Goal: Task Accomplishment & Management: Complete application form

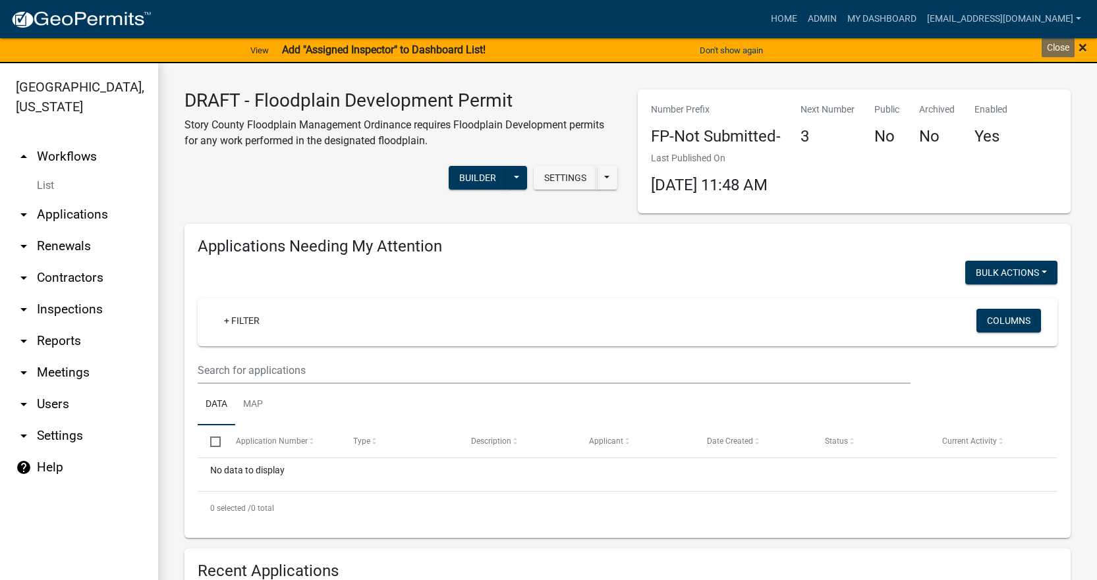
click at [1084, 50] on span "×" at bounding box center [1082, 47] width 9 height 18
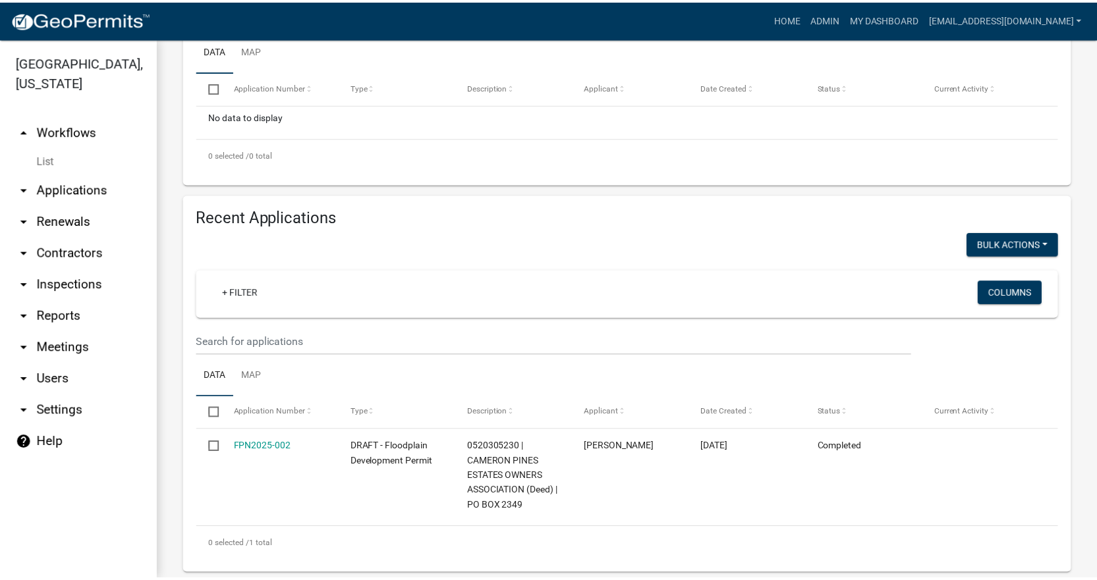
scroll to position [350, 0]
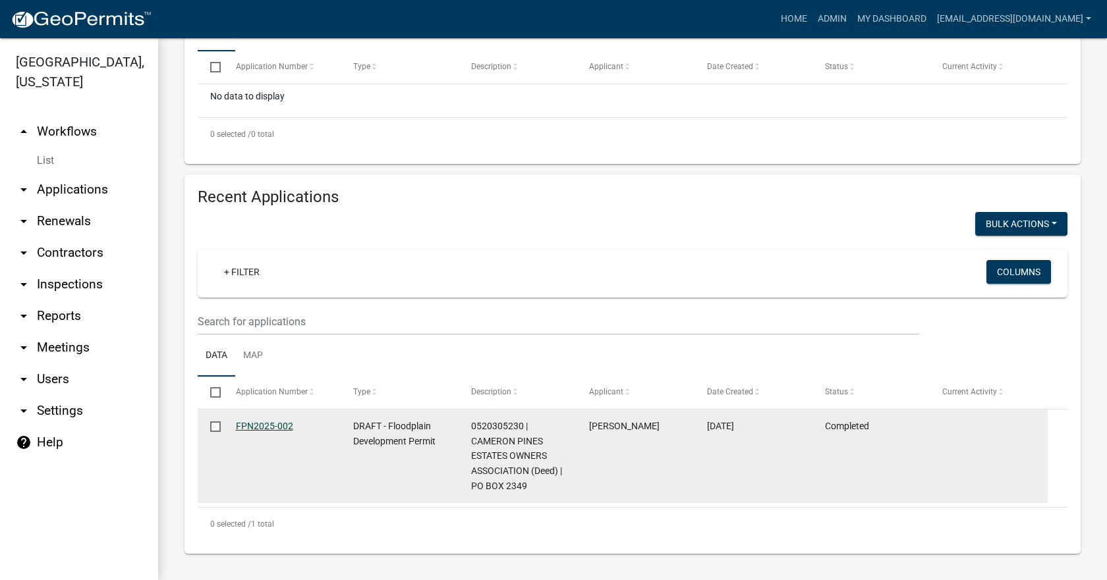
click at [257, 424] on link "FPN2025-002" at bounding box center [264, 426] width 57 height 11
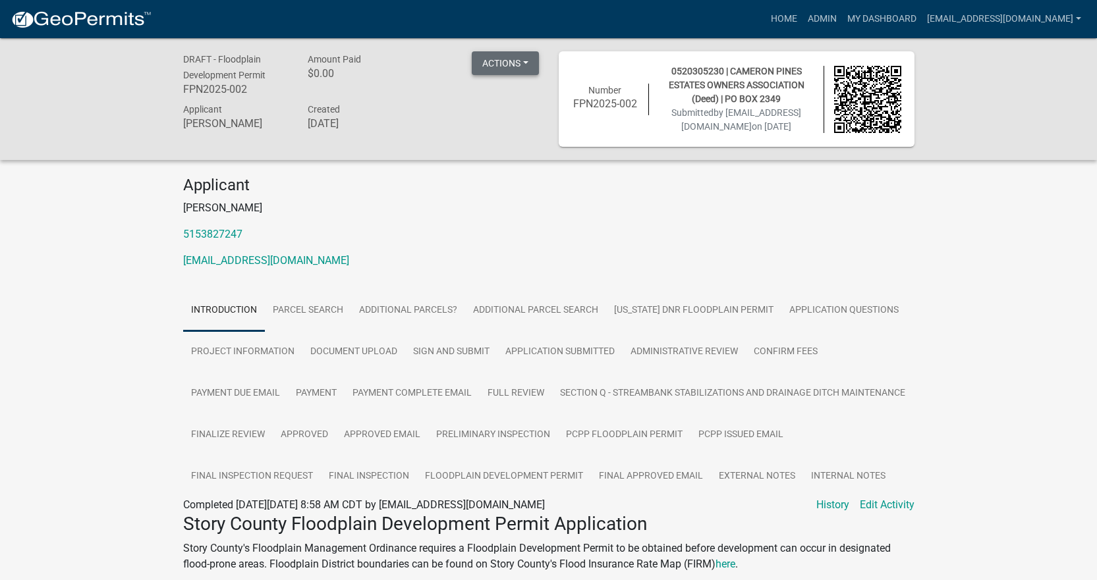
click at [509, 66] on button "Actions" at bounding box center [505, 63] width 67 height 24
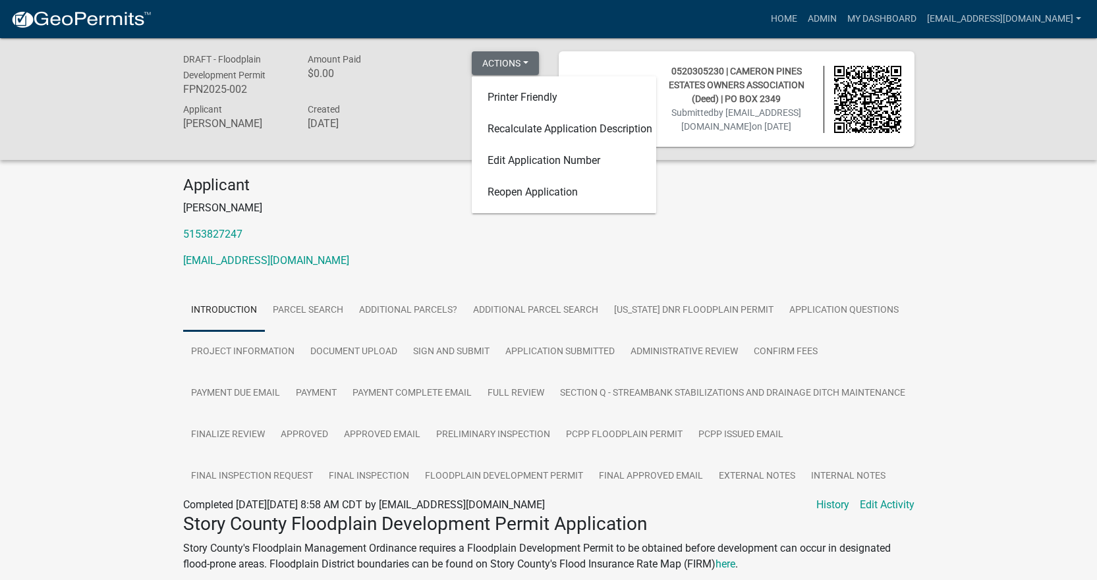
click at [530, 65] on button "Actions" at bounding box center [505, 63] width 67 height 24
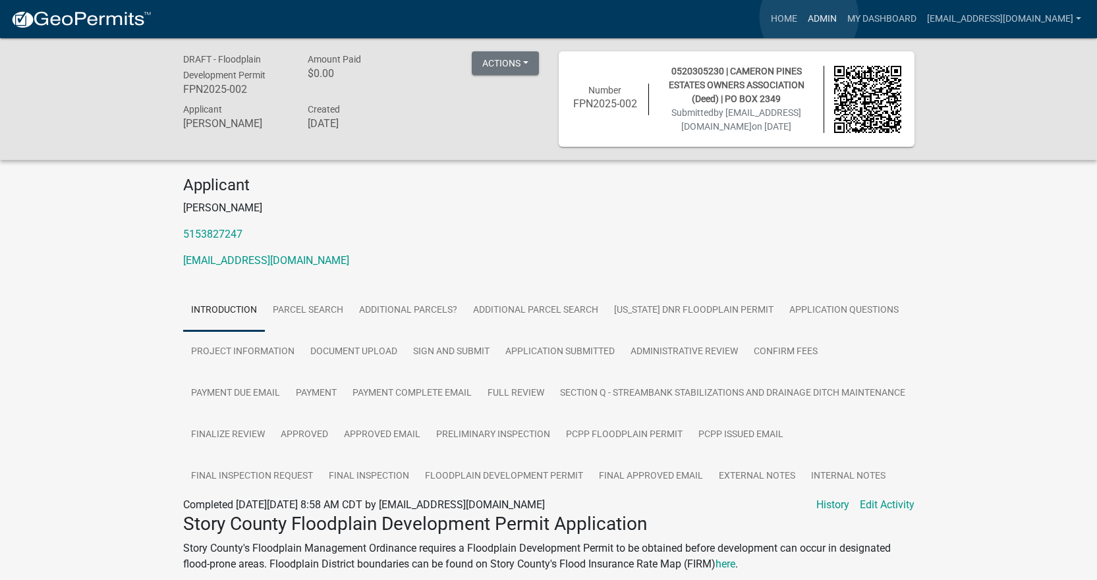
click at [809, 17] on link "Admin" at bounding box center [822, 19] width 40 height 25
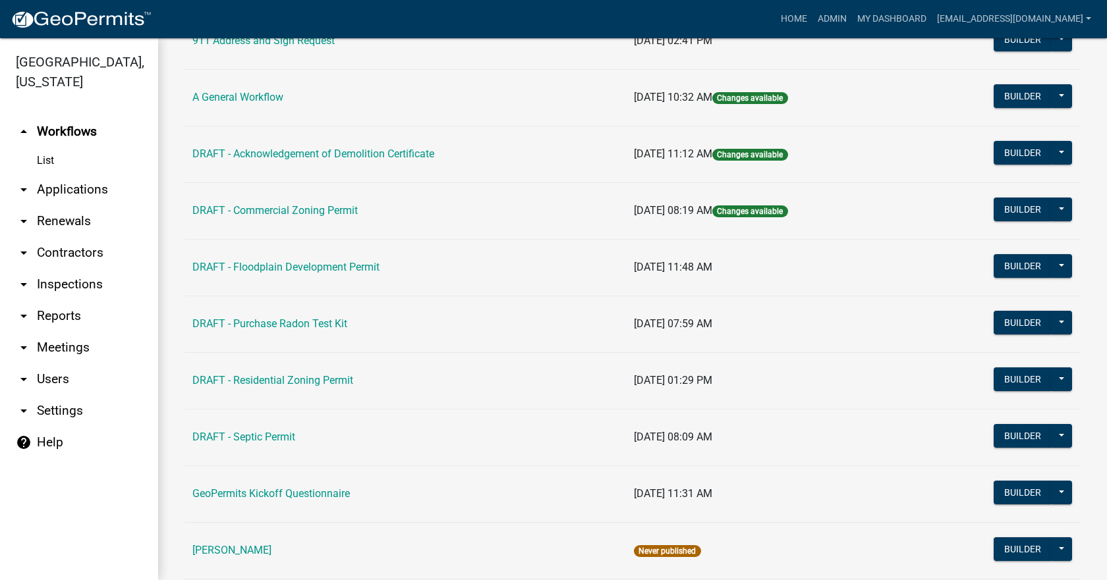
scroll to position [198, 0]
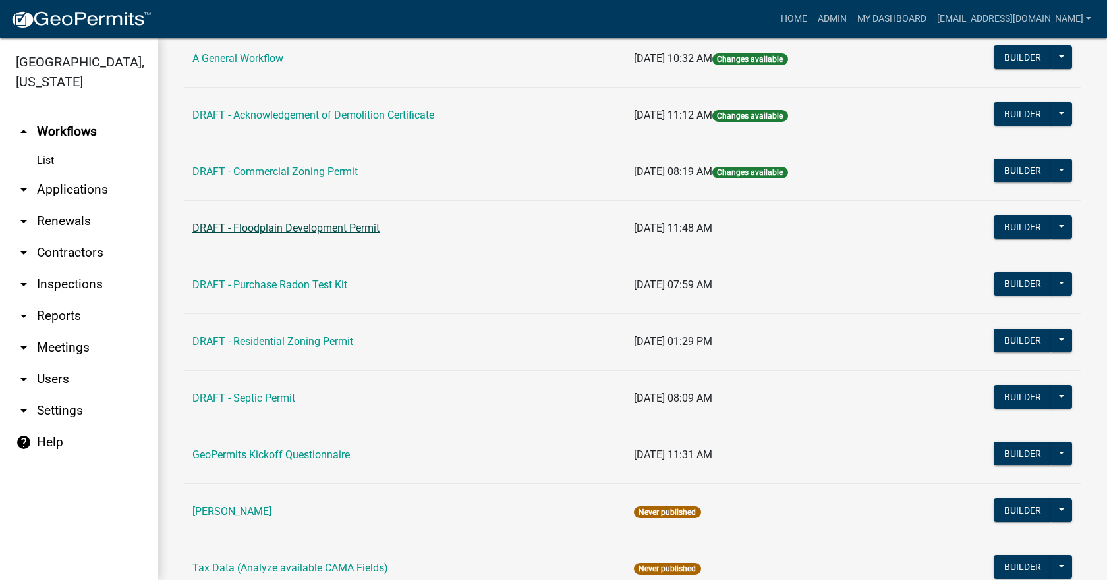
click at [289, 227] on link "DRAFT - Floodplain Development Permit" at bounding box center [285, 228] width 187 height 13
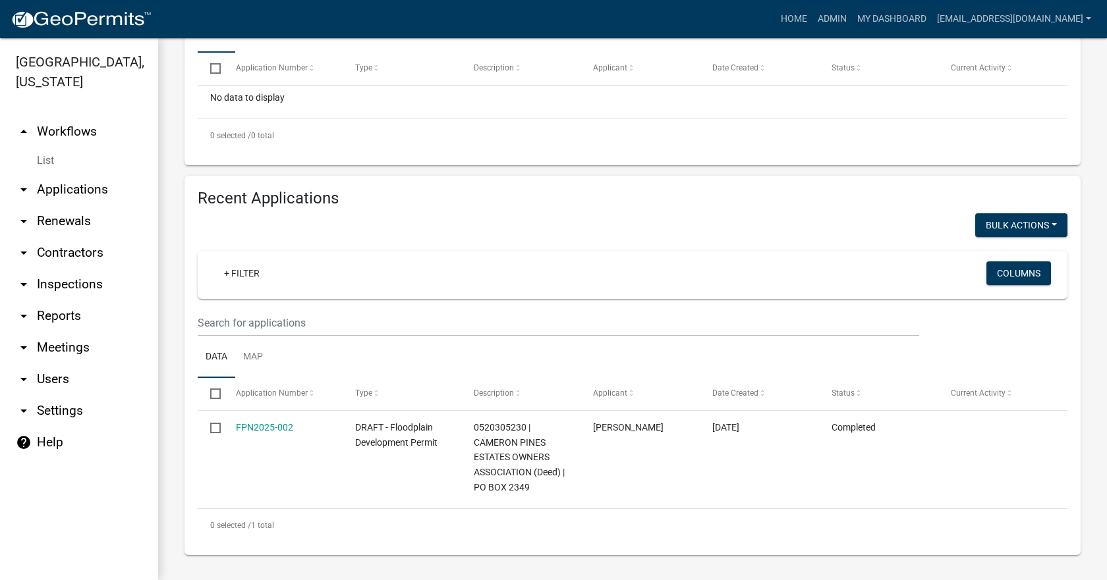
scroll to position [350, 0]
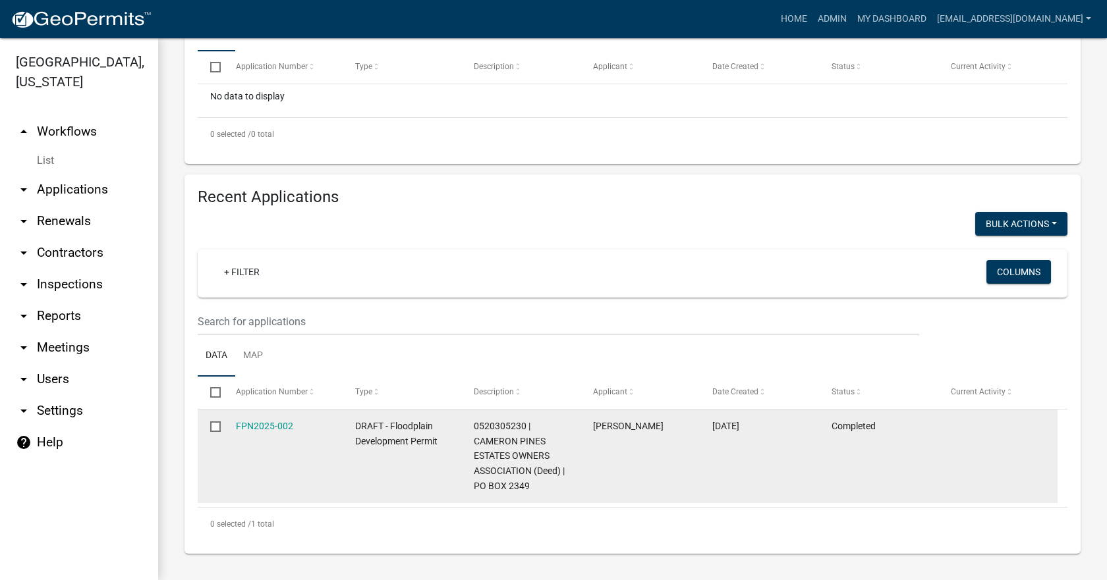
click at [215, 426] on input "checkbox" at bounding box center [214, 426] width 9 height 9
checkbox input "true"
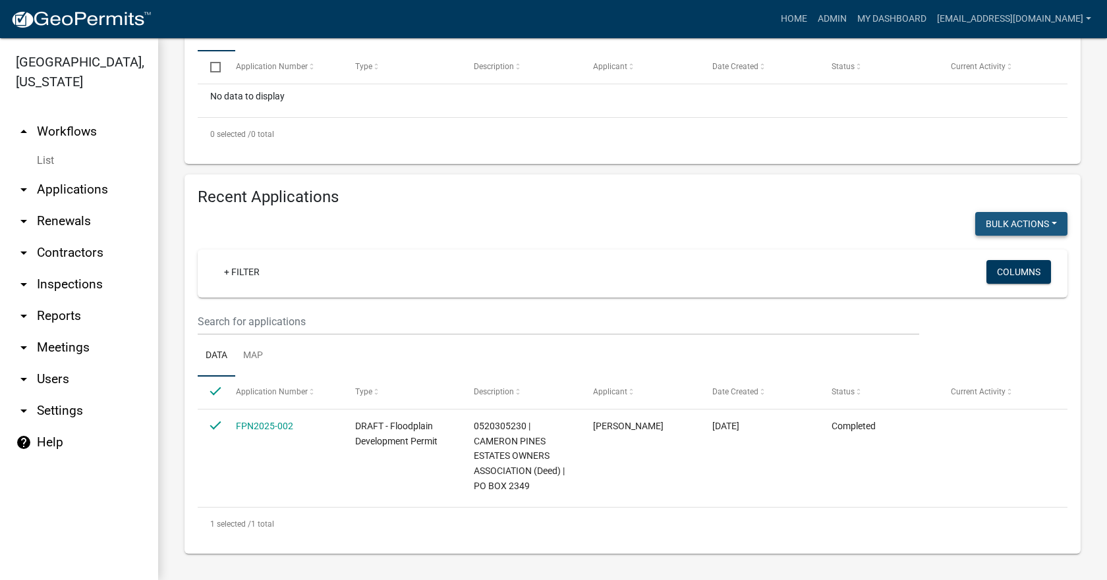
click at [977, 258] on button "Void" at bounding box center [1014, 258] width 105 height 32
checkbox input "false"
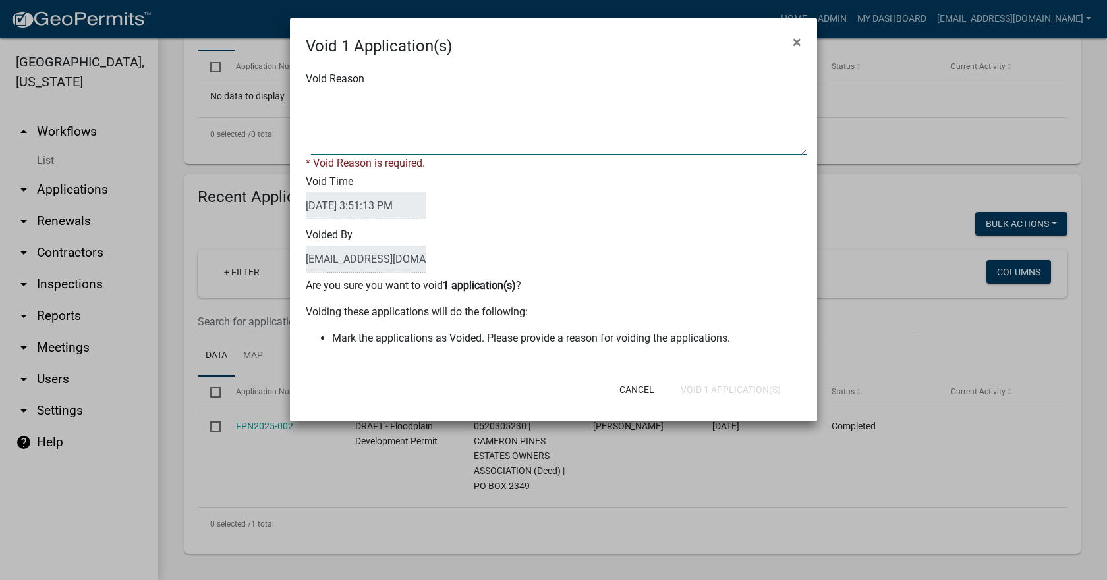
click at [334, 137] on textarea "Void Reason" at bounding box center [558, 123] width 495 height 66
type textarea "TEST"
click at [510, 248] on div "Voided By [EMAIL_ADDRESS][DOMAIN_NAME]" at bounding box center [553, 251] width 515 height 53
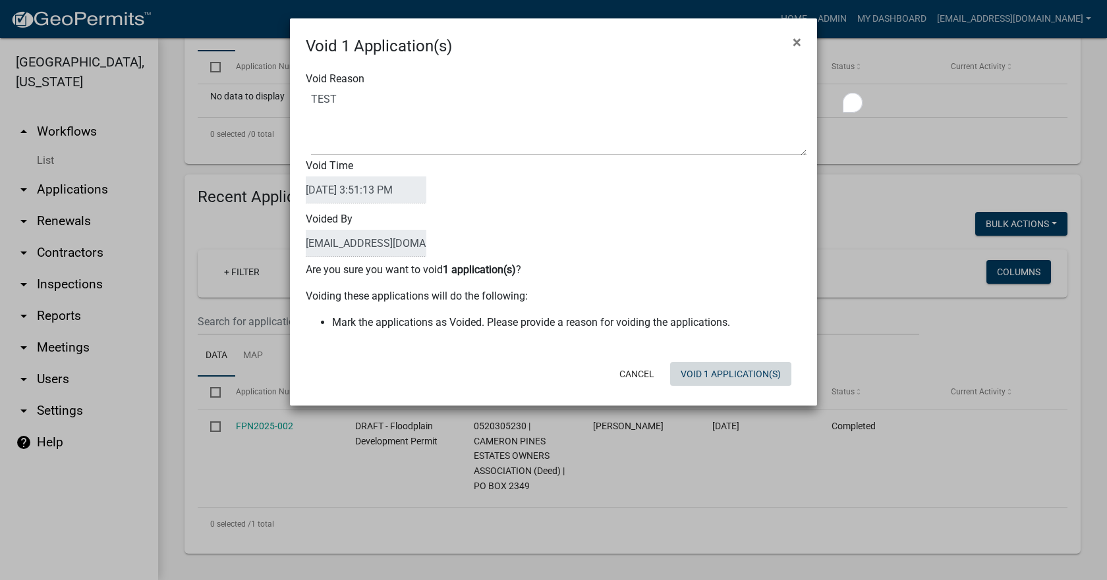
click at [723, 378] on button "Void 1 Application(s)" at bounding box center [730, 374] width 121 height 24
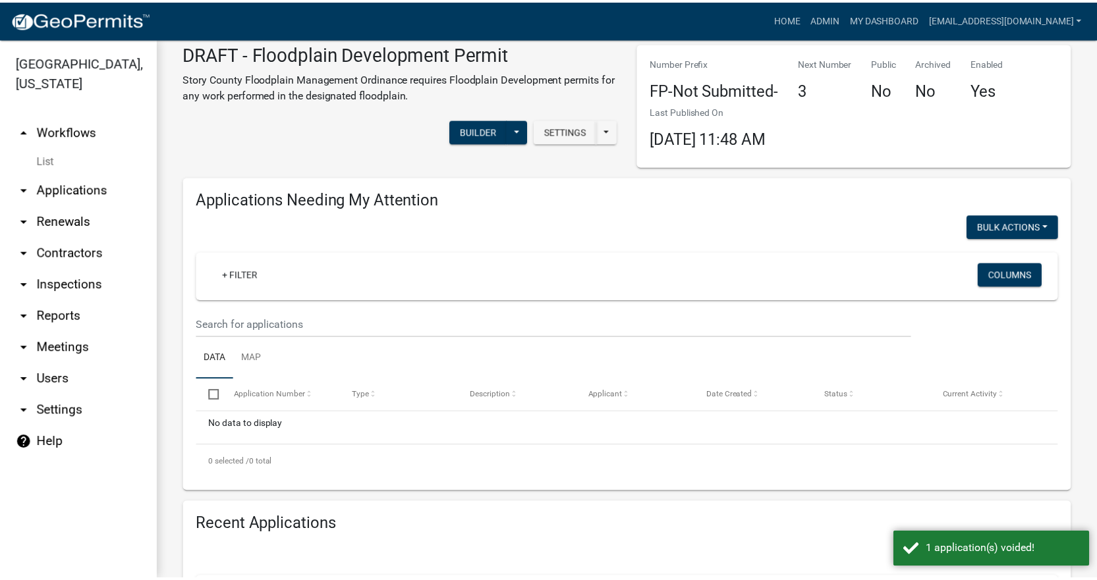
scroll to position [0, 0]
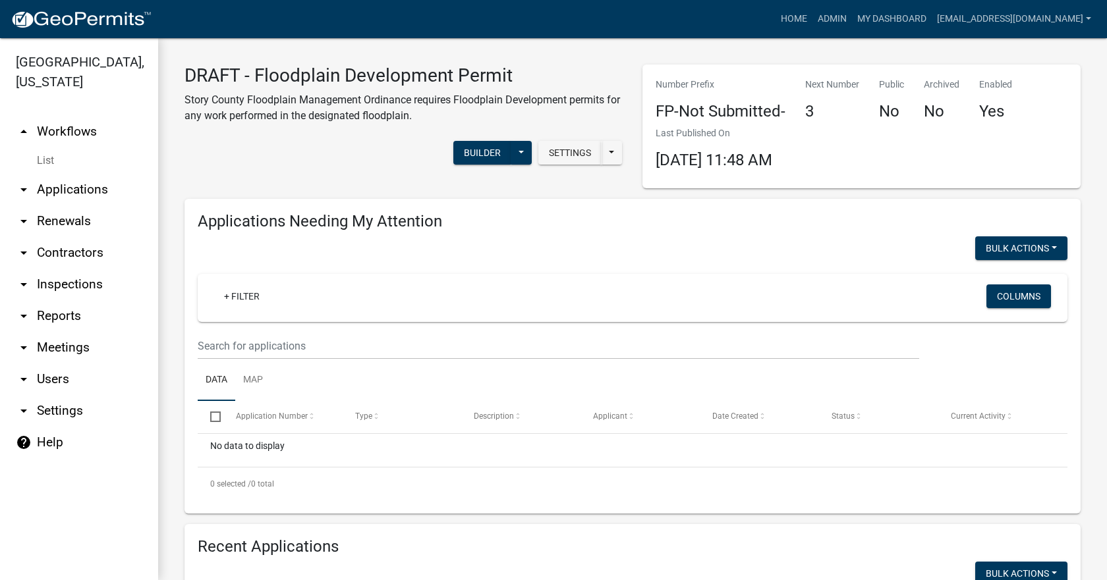
click at [807, 109] on h4 "3" at bounding box center [832, 111] width 54 height 19
click at [798, 109] on div "Next Number 3" at bounding box center [832, 102] width 74 height 49
click at [781, 14] on link "Home" at bounding box center [793, 19] width 37 height 25
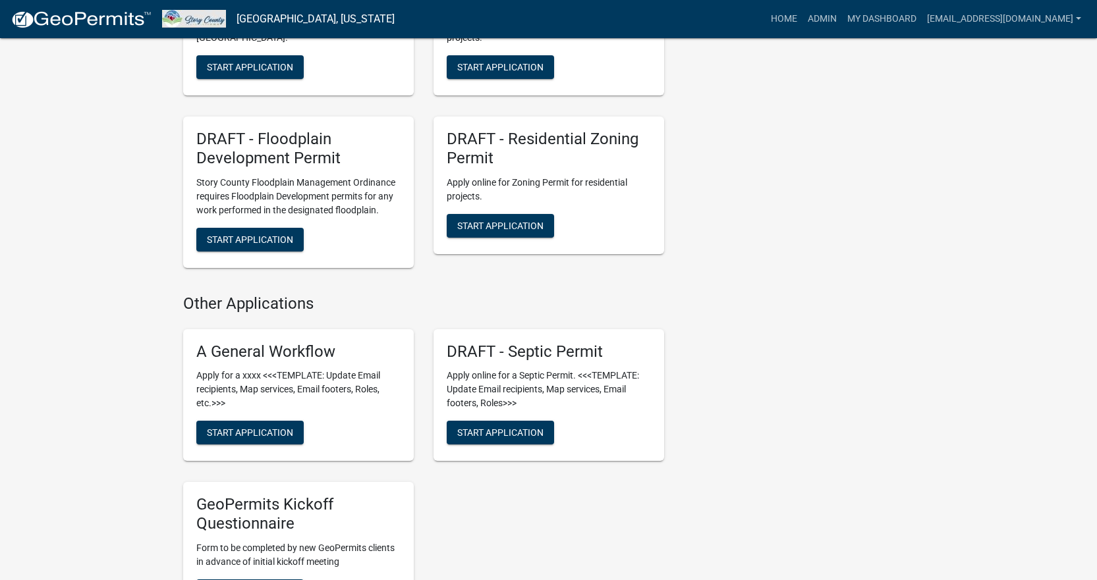
scroll to position [395, 0]
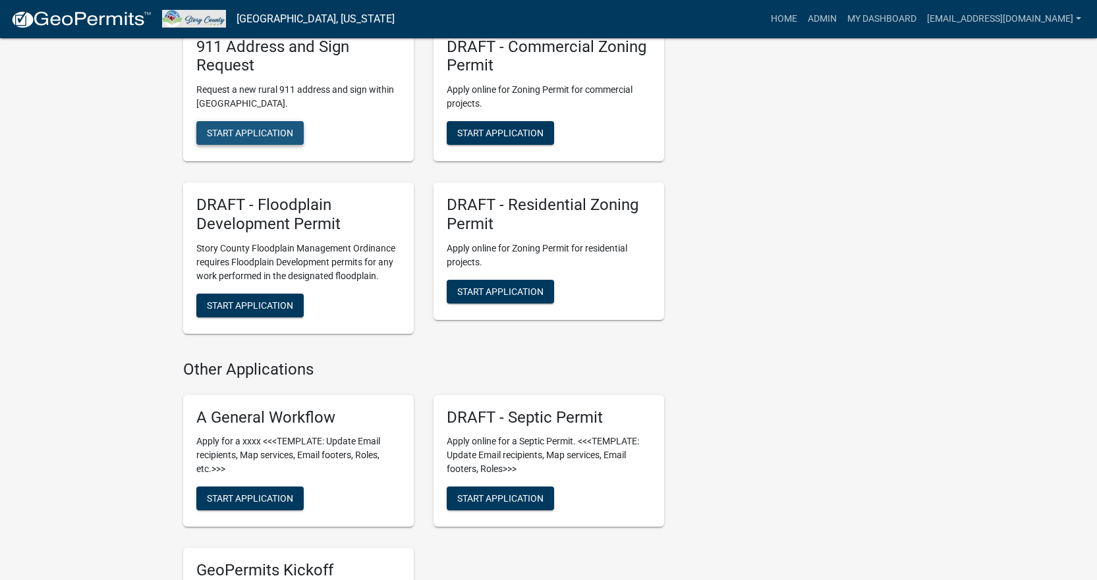
click at [268, 136] on span "Start Application" at bounding box center [250, 133] width 86 height 11
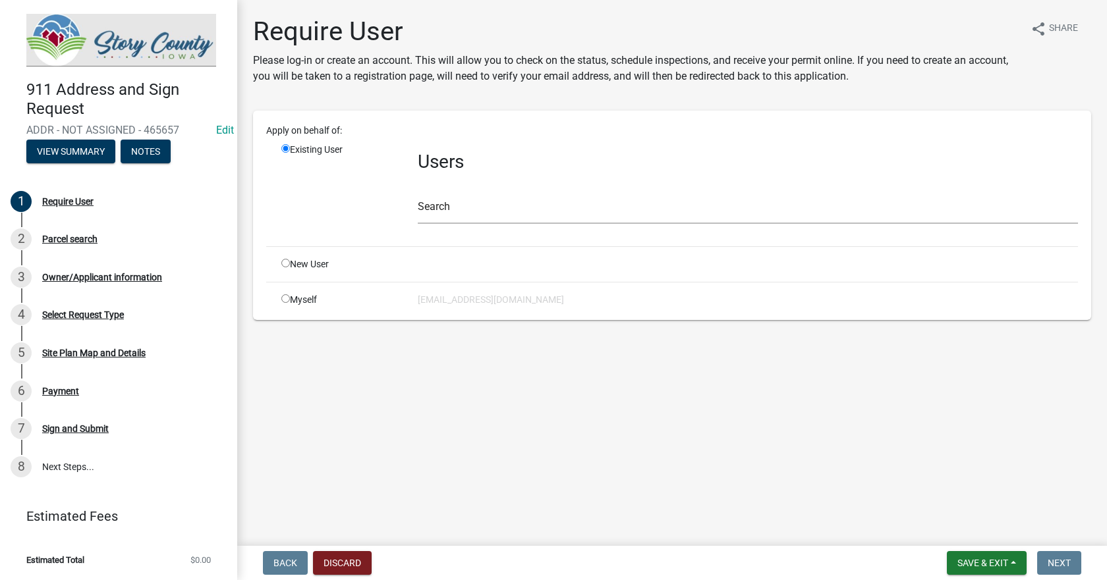
click at [291, 302] on div "Myself" at bounding box center [339, 300] width 136 height 14
click at [287, 298] on input "radio" at bounding box center [285, 298] width 9 height 9
radio input "true"
radio input "false"
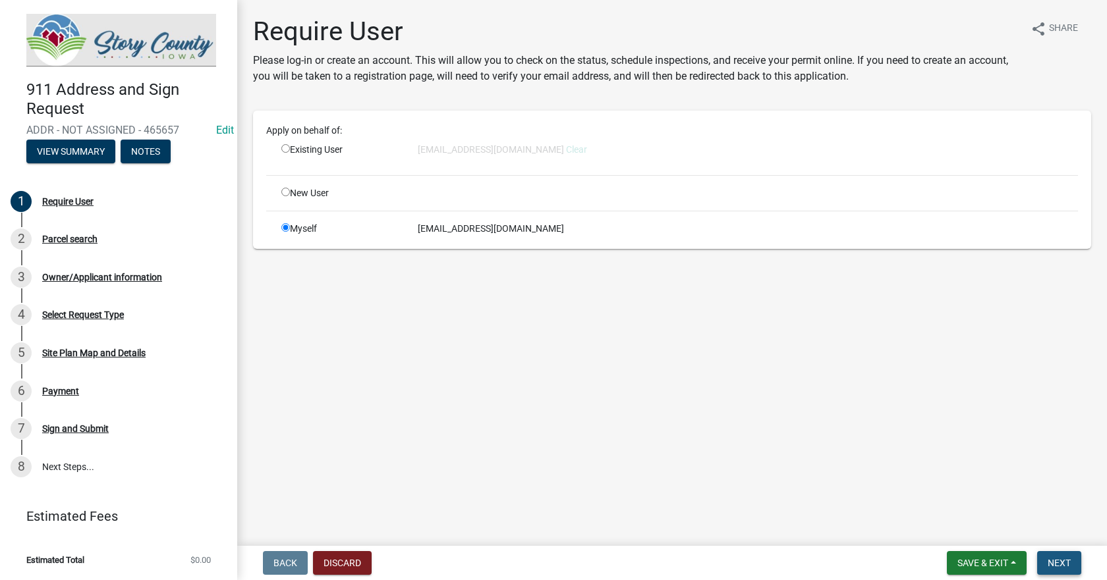
click at [1059, 564] on span "Next" at bounding box center [1058, 563] width 23 height 11
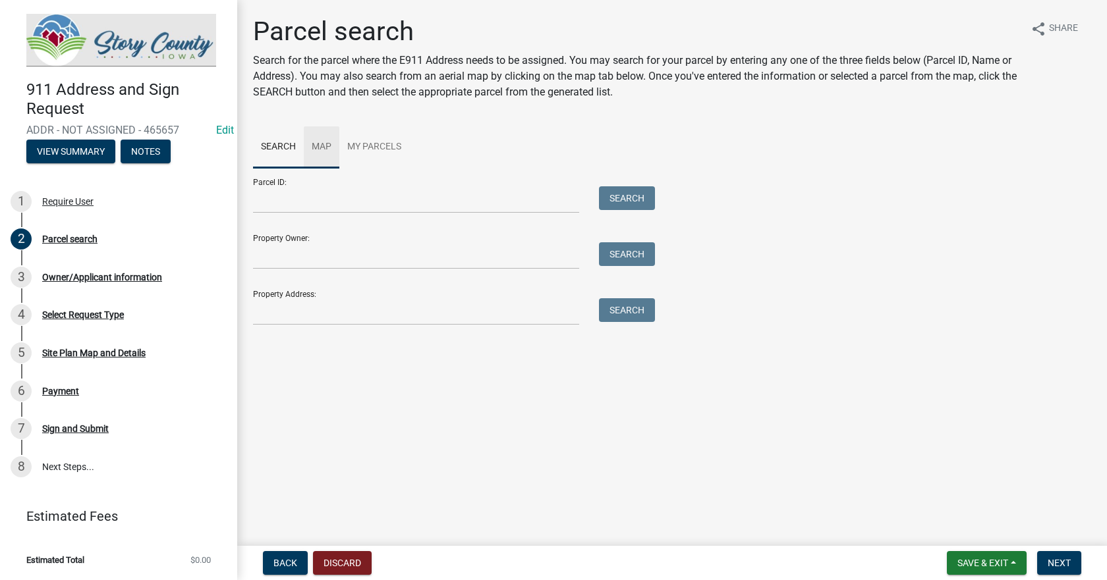
click at [323, 143] on link "Map" at bounding box center [322, 147] width 36 height 42
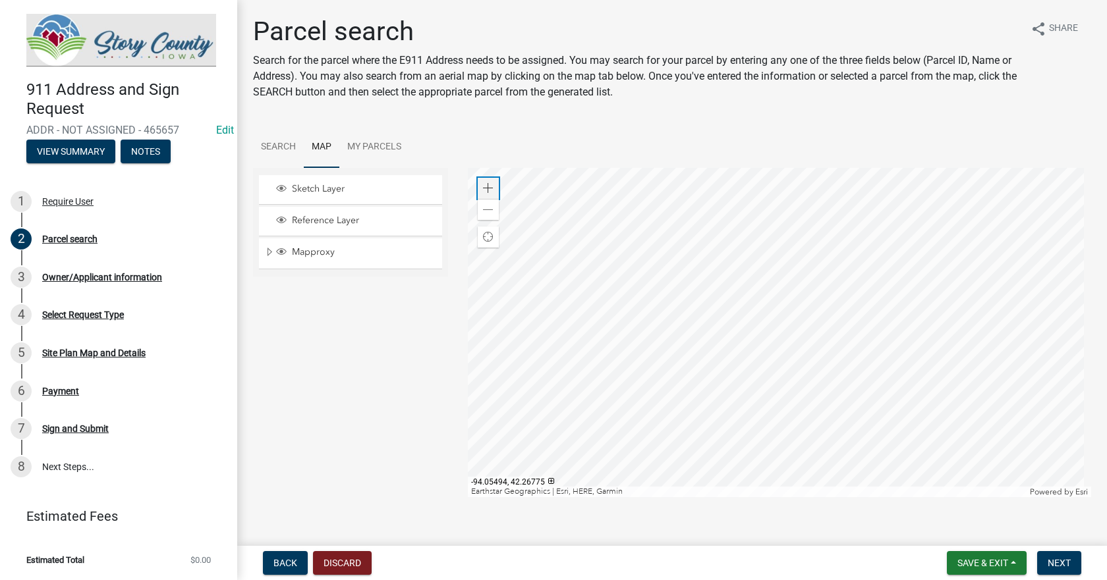
click at [486, 183] on span at bounding box center [488, 188] width 11 height 11
click at [483, 184] on span at bounding box center [488, 188] width 11 height 11
click at [812, 374] on div at bounding box center [780, 332] width 624 height 329
click at [752, 296] on div at bounding box center [780, 332] width 624 height 329
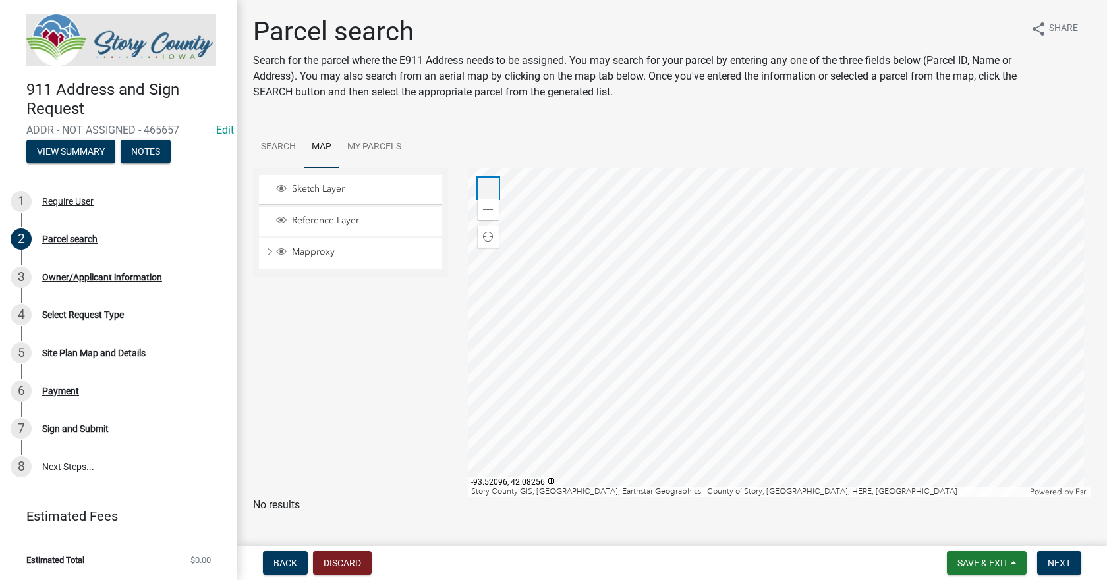
click at [484, 187] on span at bounding box center [488, 188] width 11 height 11
click at [815, 431] on div at bounding box center [780, 332] width 624 height 329
click at [726, 451] on div at bounding box center [780, 332] width 624 height 329
click at [962, 248] on div at bounding box center [780, 332] width 624 height 329
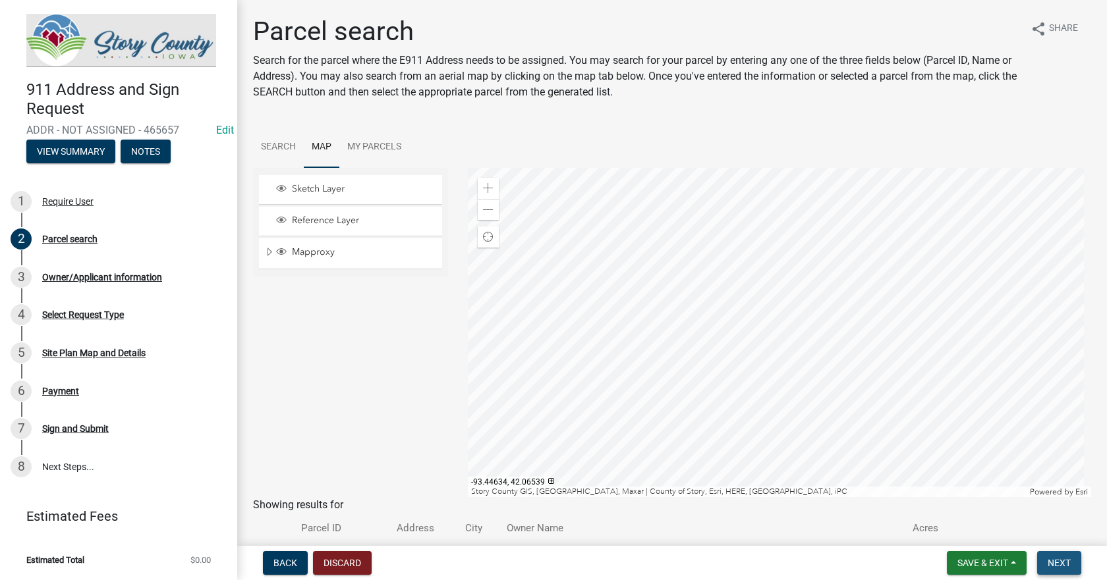
click at [1059, 561] on span "Next" at bounding box center [1058, 563] width 23 height 11
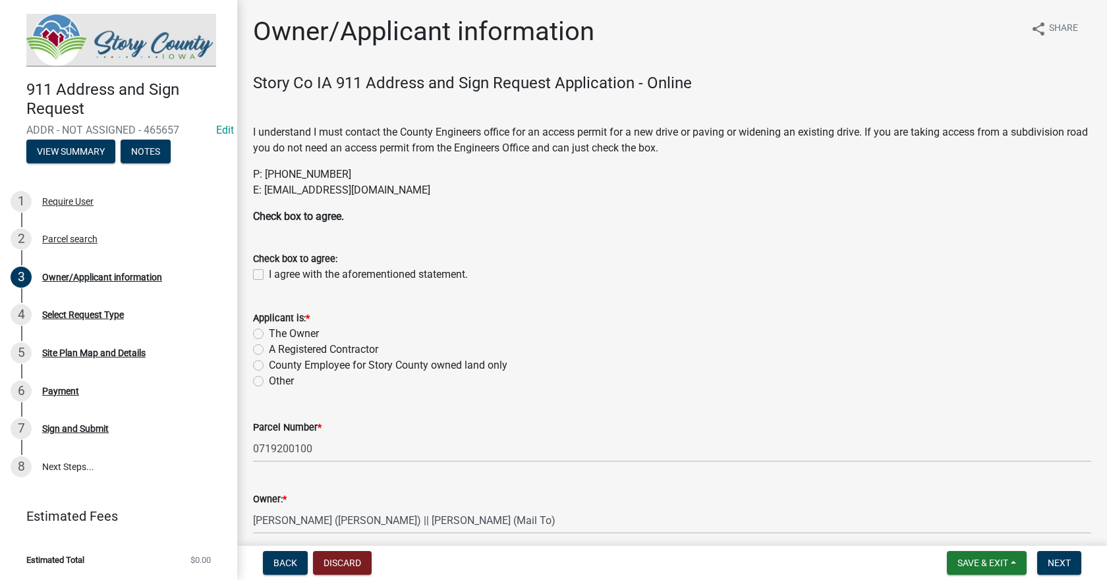
click at [269, 273] on label "I agree with the aforementioned statement." at bounding box center [368, 275] width 199 height 16
click at [269, 273] on input "I agree with the aforementioned statement." at bounding box center [273, 271] width 9 height 9
checkbox input "true"
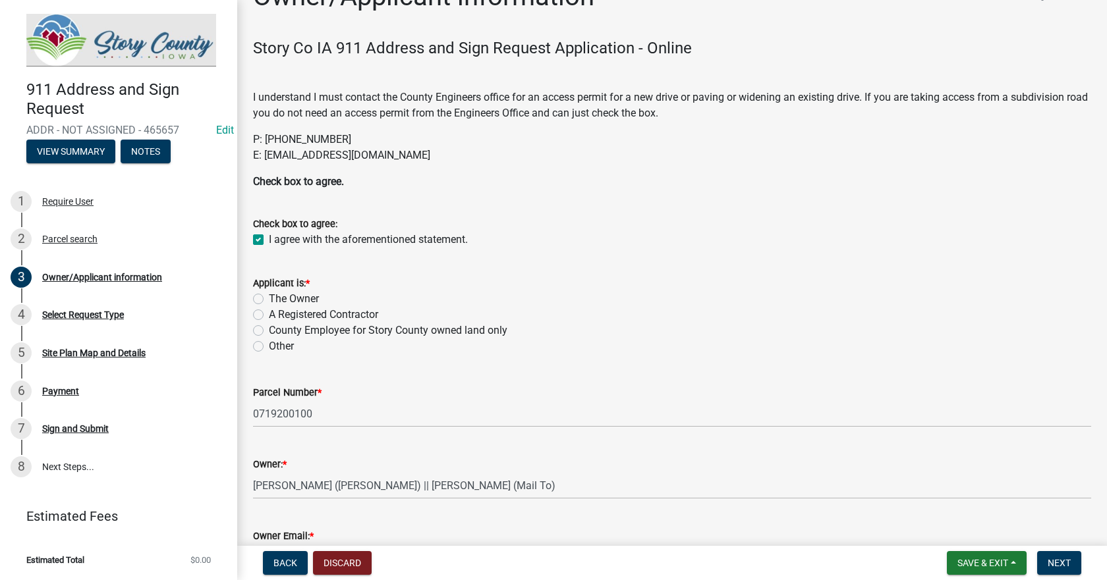
scroll to position [66, 0]
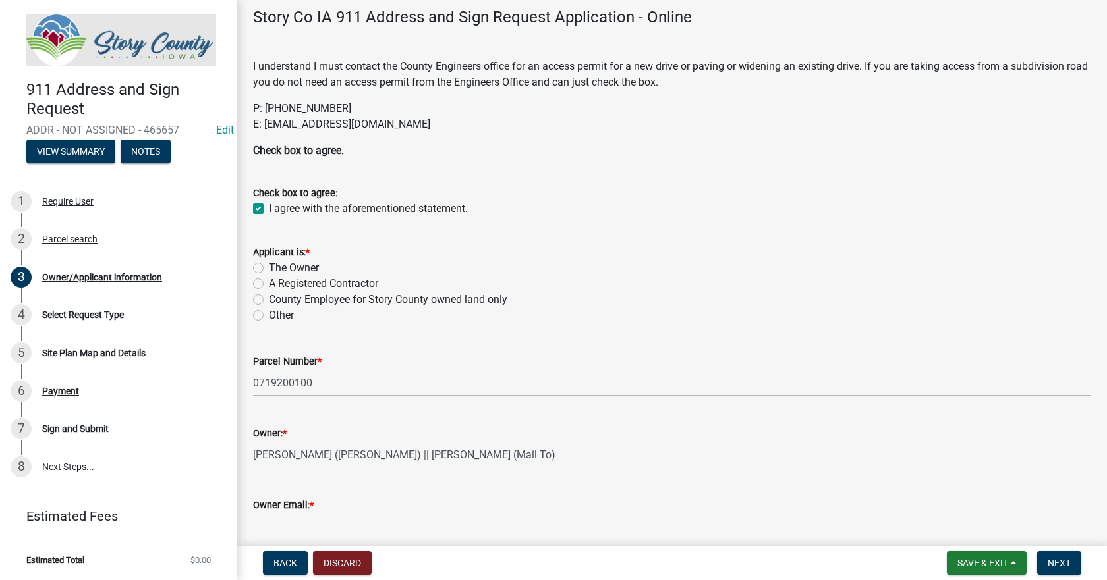
click at [269, 300] on label "County Employee for Story County owned land only" at bounding box center [388, 300] width 238 height 16
click at [269, 300] on input "County Employee for Story County owned land only" at bounding box center [273, 296] width 9 height 9
radio input "true"
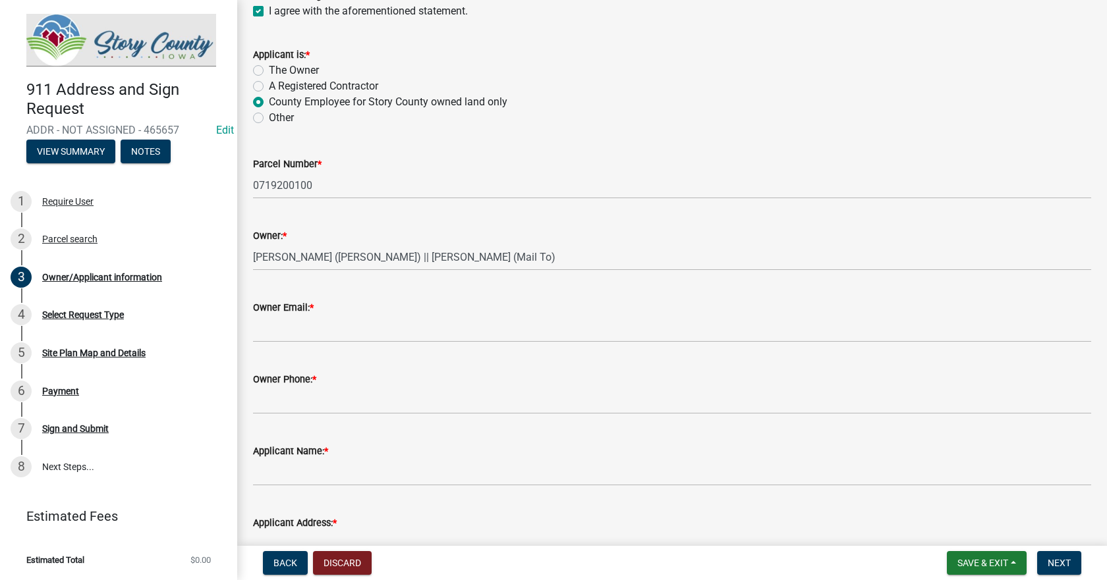
scroll to position [198, 0]
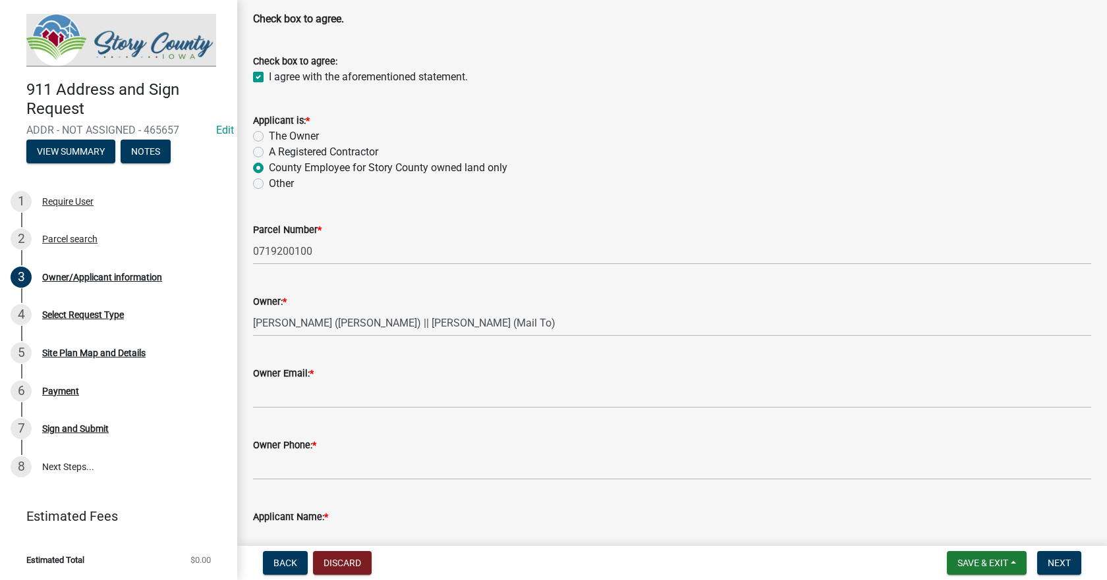
click at [269, 185] on label "Other" at bounding box center [281, 184] width 25 height 16
click at [269, 184] on input "Other" at bounding box center [273, 180] width 9 height 9
radio input "true"
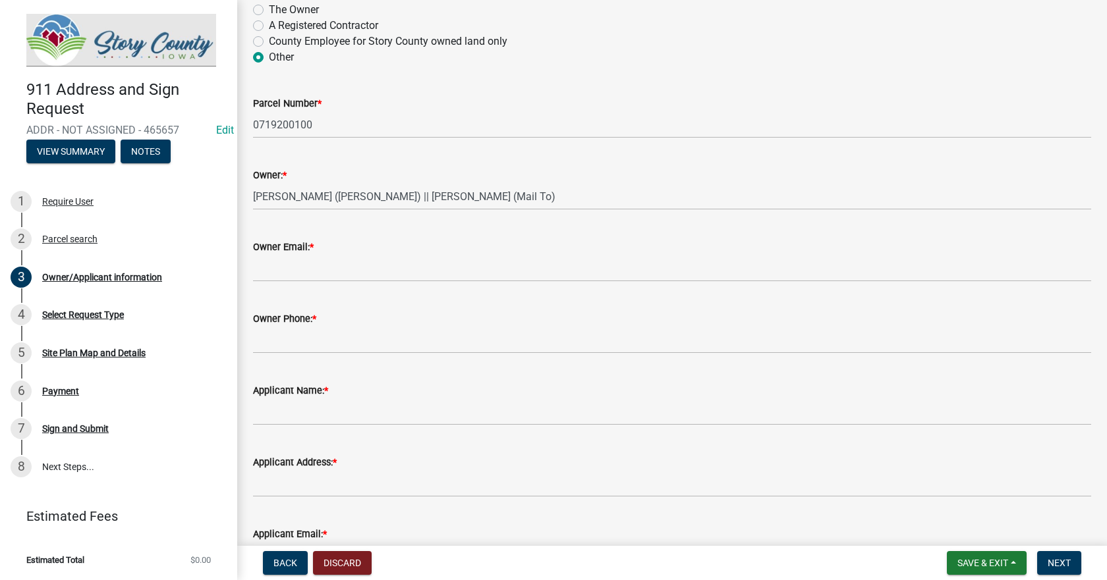
scroll to position [329, 0]
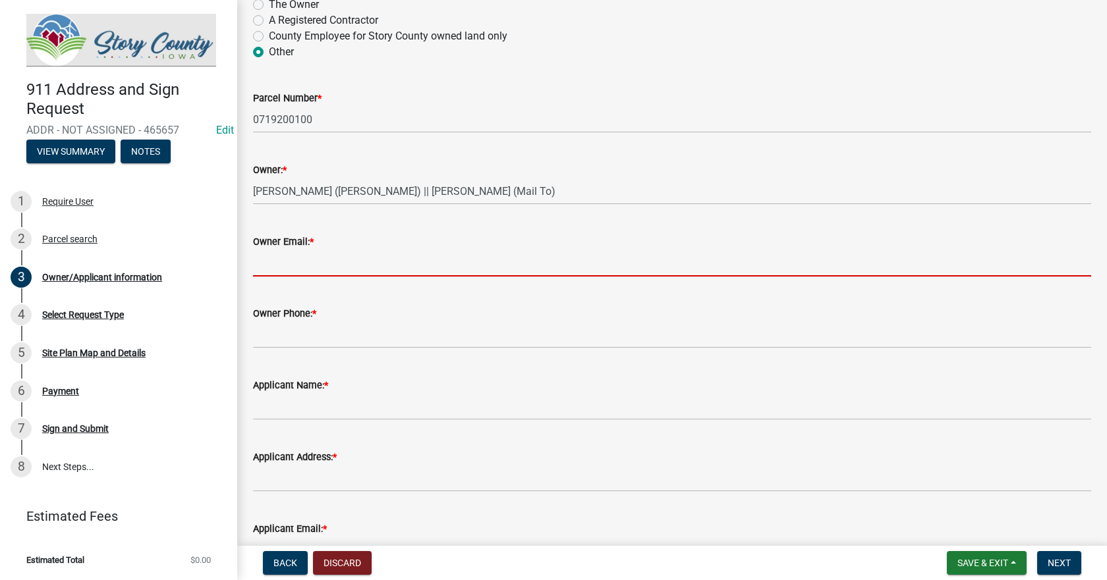
click at [291, 269] on input "Owner Email: *" at bounding box center [672, 263] width 838 height 27
type input "[EMAIL_ADDRESS][DOMAIN_NAME]"
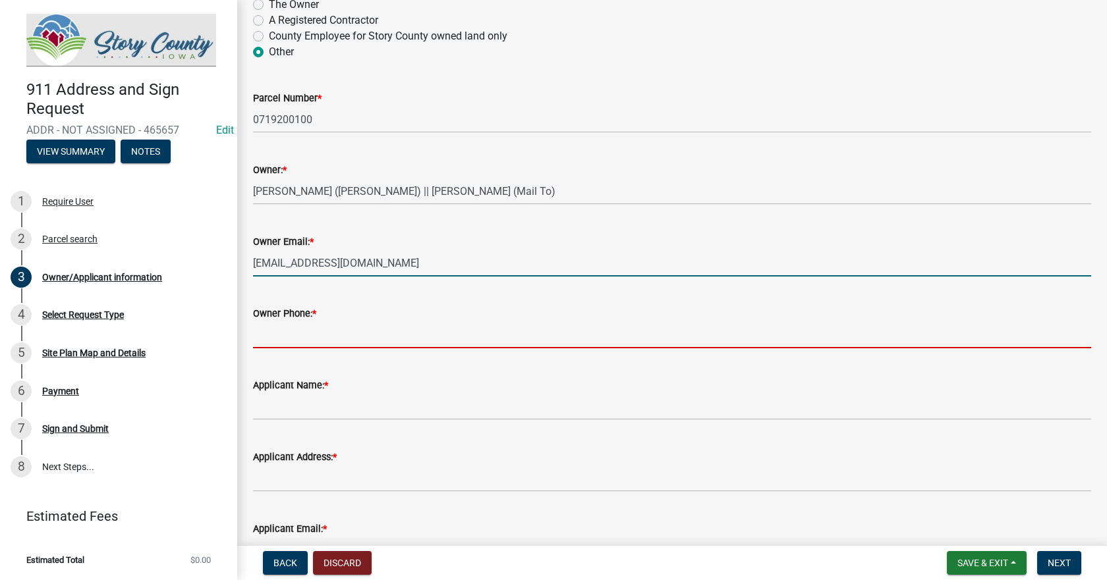
type input "5153827247"
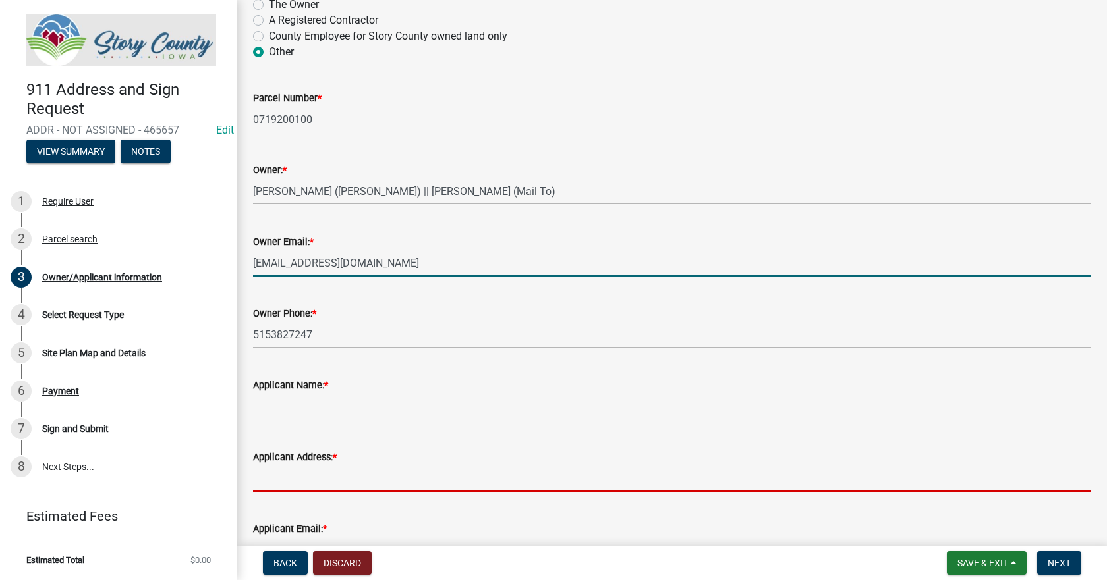
type input "[STREET_ADDRESS]"
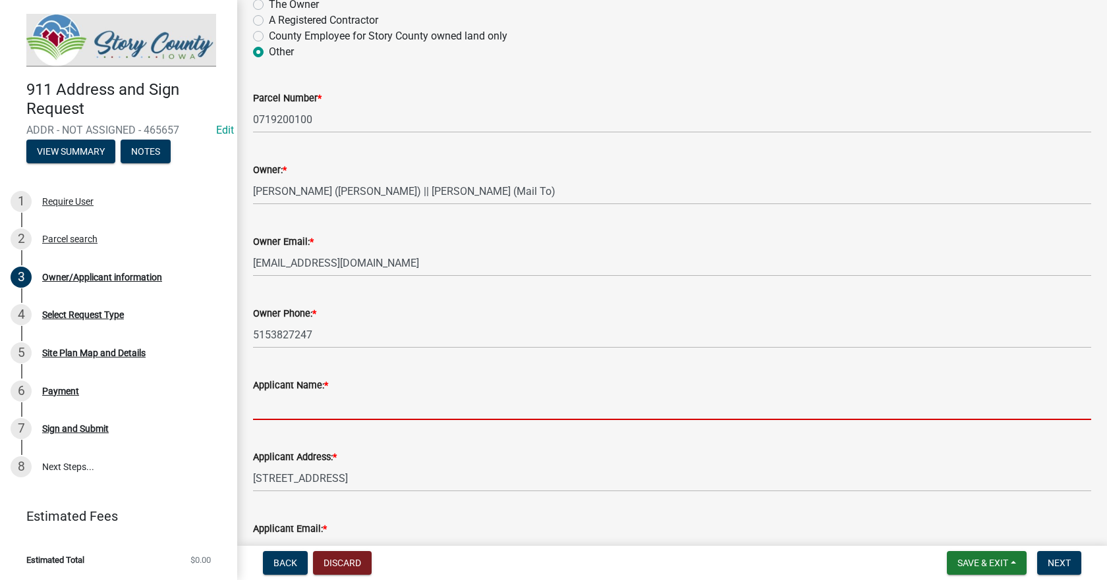
click at [337, 412] on input "Applicant Name: *" at bounding box center [672, 406] width 838 height 27
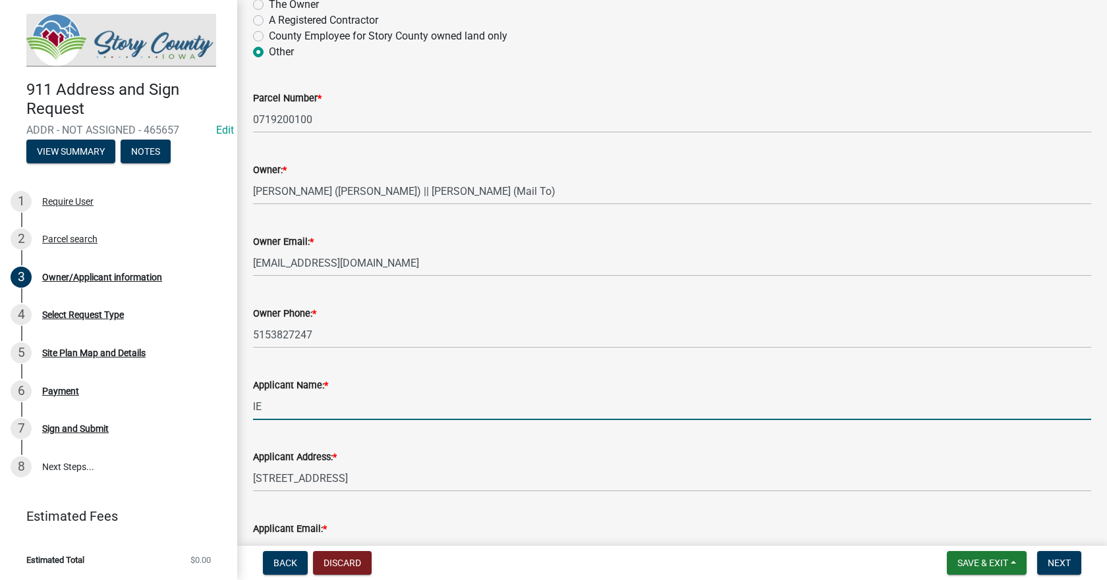
type input "l"
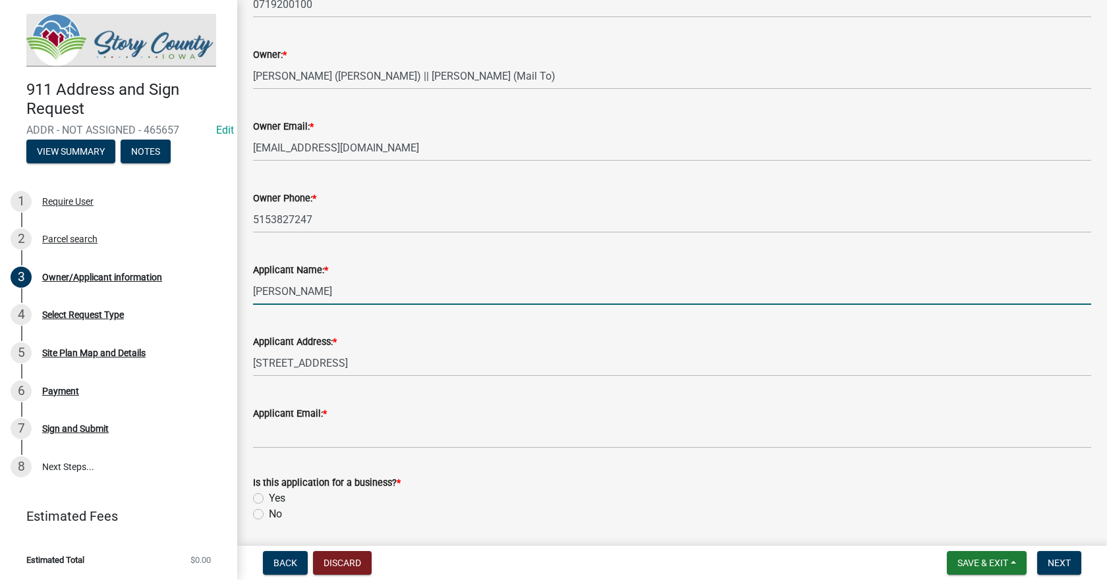
scroll to position [461, 0]
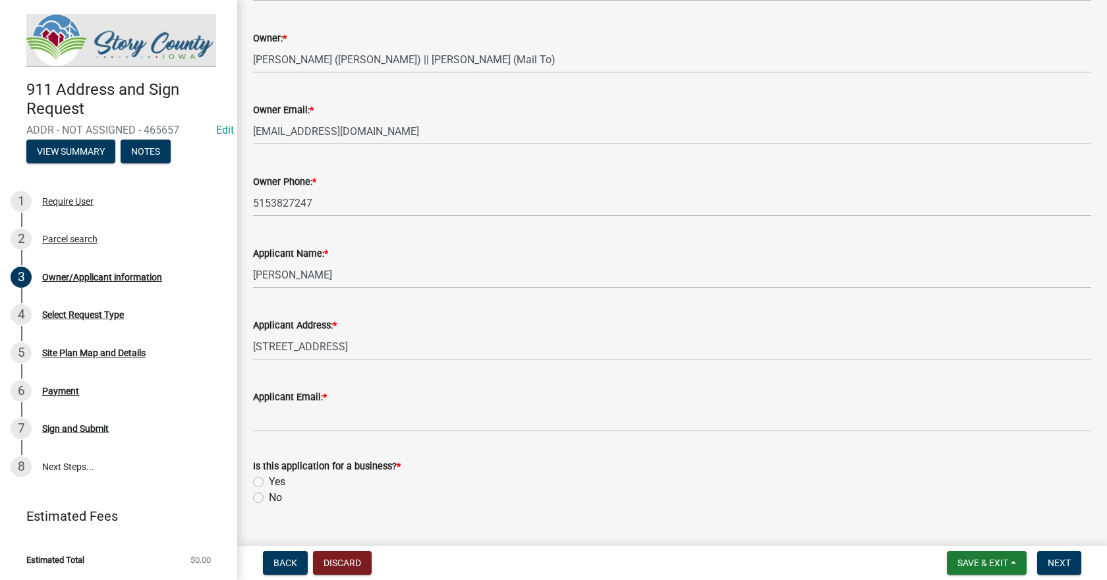
click at [306, 443] on form "Is this application for a business? * Yes No" at bounding box center [672, 474] width 838 height 63
click at [297, 437] on wm-data-entity-input "Applicant Email: *" at bounding box center [672, 407] width 838 height 72
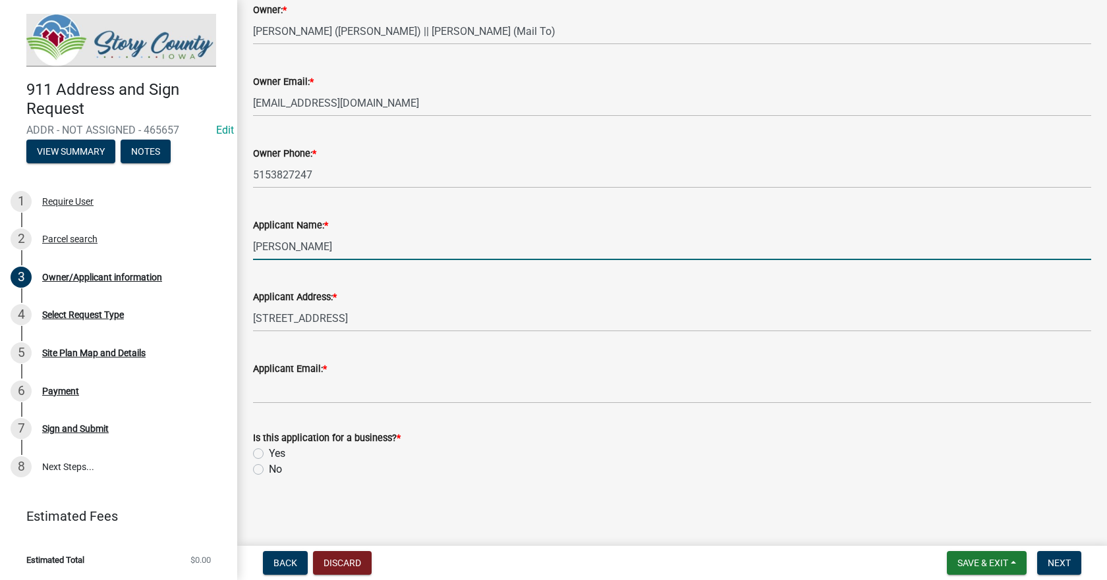
click at [296, 244] on input "[PERSON_NAME]" at bounding box center [672, 246] width 838 height 27
type input "[PERSON_NAME]"
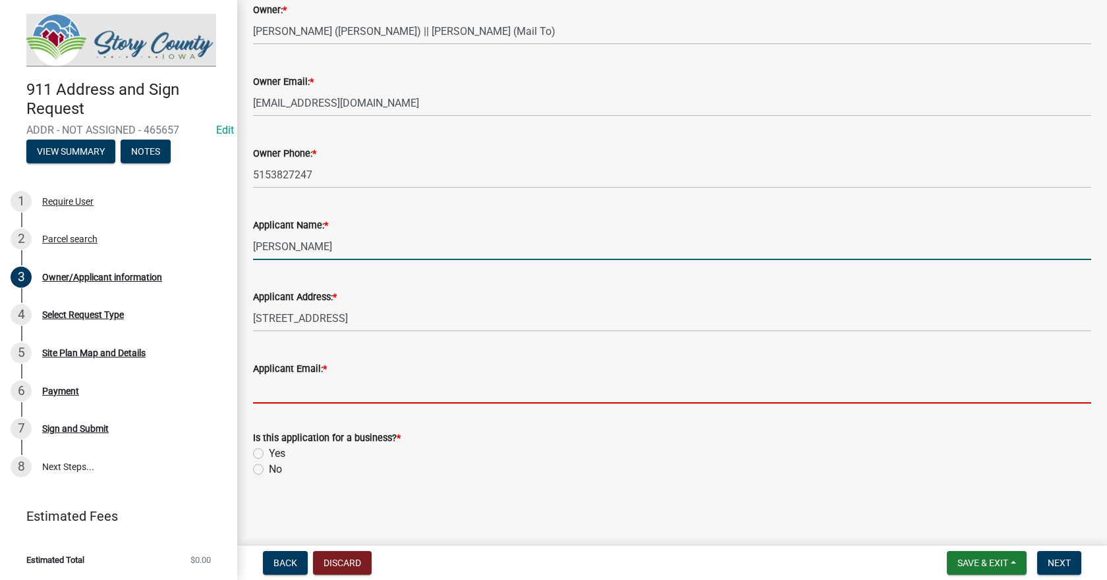
click at [325, 393] on input "Applicant Email: *" at bounding box center [672, 390] width 838 height 27
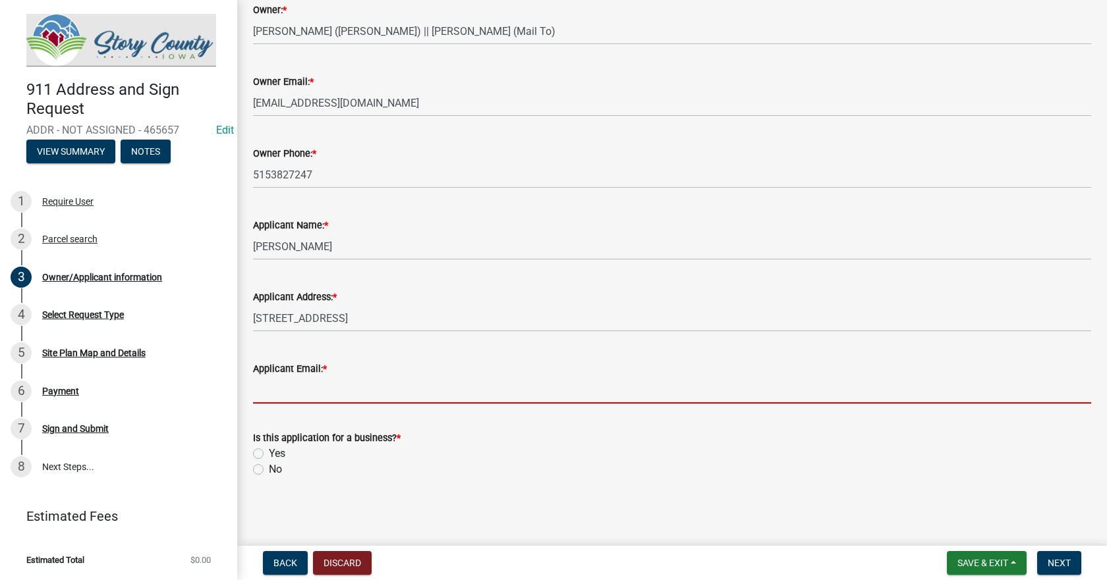
type input "[EMAIL_ADDRESS][DOMAIN_NAME]"
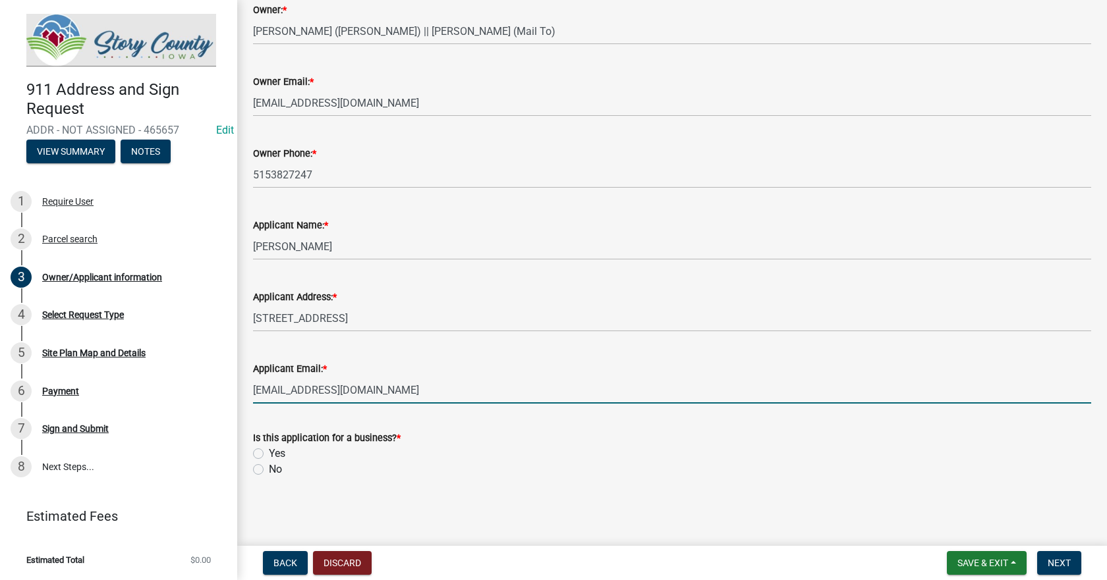
click at [269, 468] on label "No" at bounding box center [275, 470] width 13 height 16
click at [269, 468] on input "No" at bounding box center [273, 466] width 9 height 9
radio input "true"
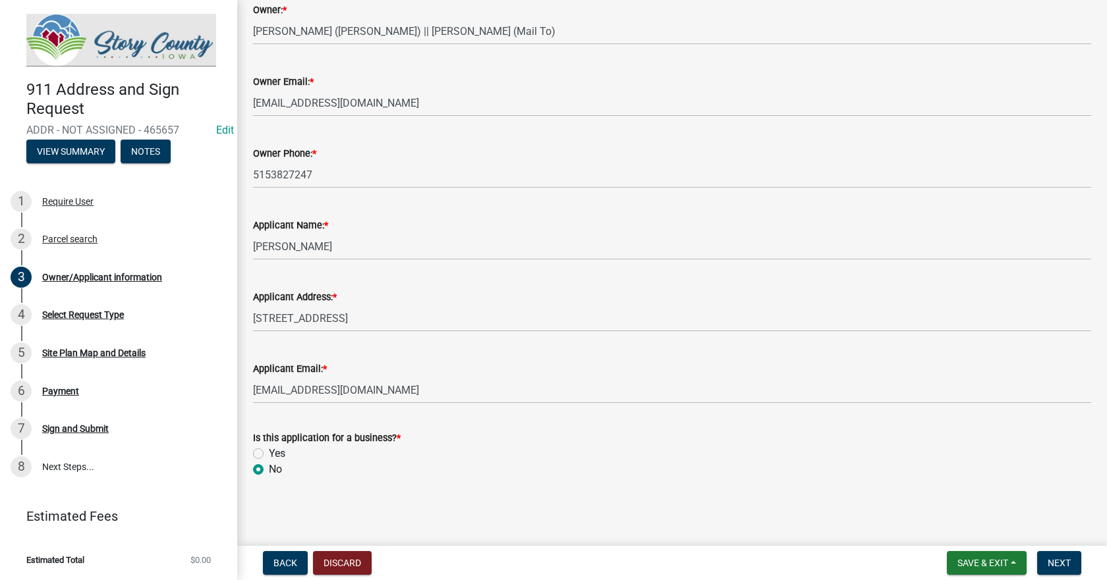
click at [269, 452] on label "Yes" at bounding box center [277, 454] width 16 height 16
click at [269, 452] on input "Yes" at bounding box center [273, 450] width 9 height 9
radio input "true"
click at [1064, 561] on span "Next" at bounding box center [1058, 563] width 23 height 11
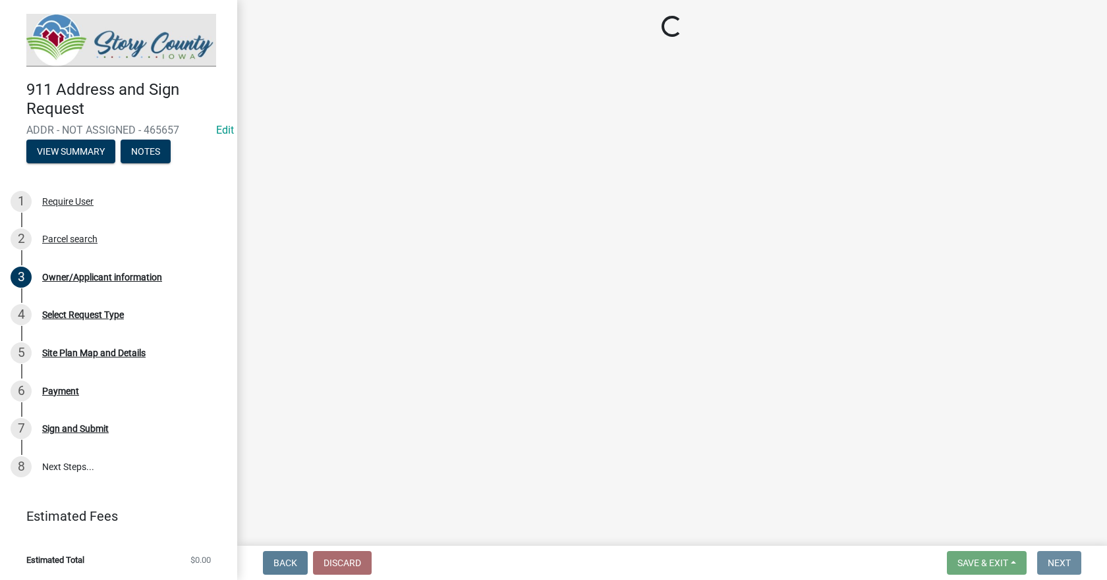
scroll to position [0, 0]
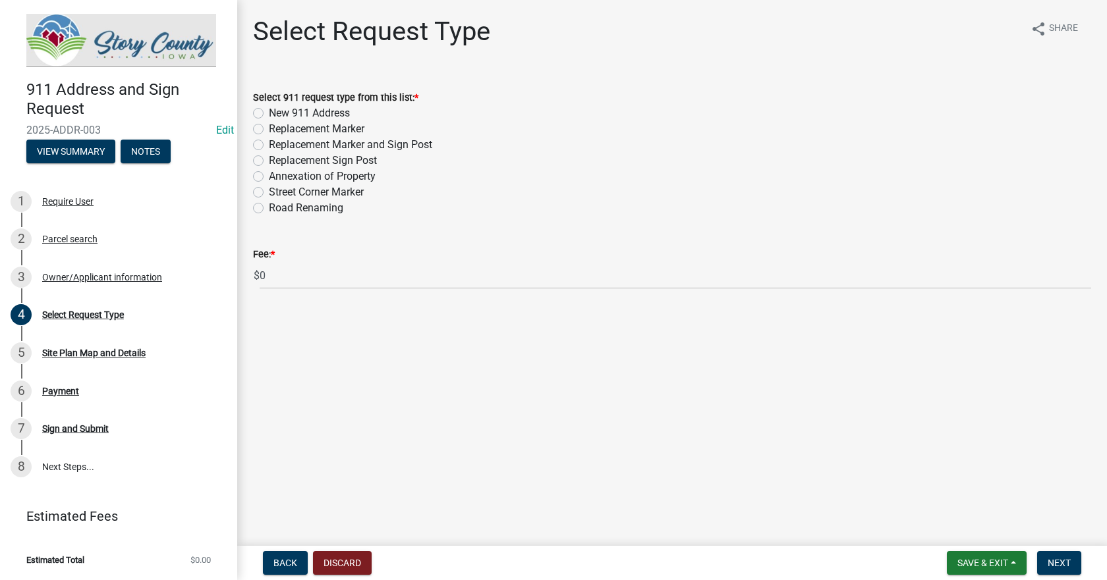
click at [269, 161] on label "Replacement Sign Post" at bounding box center [323, 161] width 108 height 16
click at [269, 161] on input "Replacement Sign Post" at bounding box center [273, 157] width 9 height 9
radio input "true"
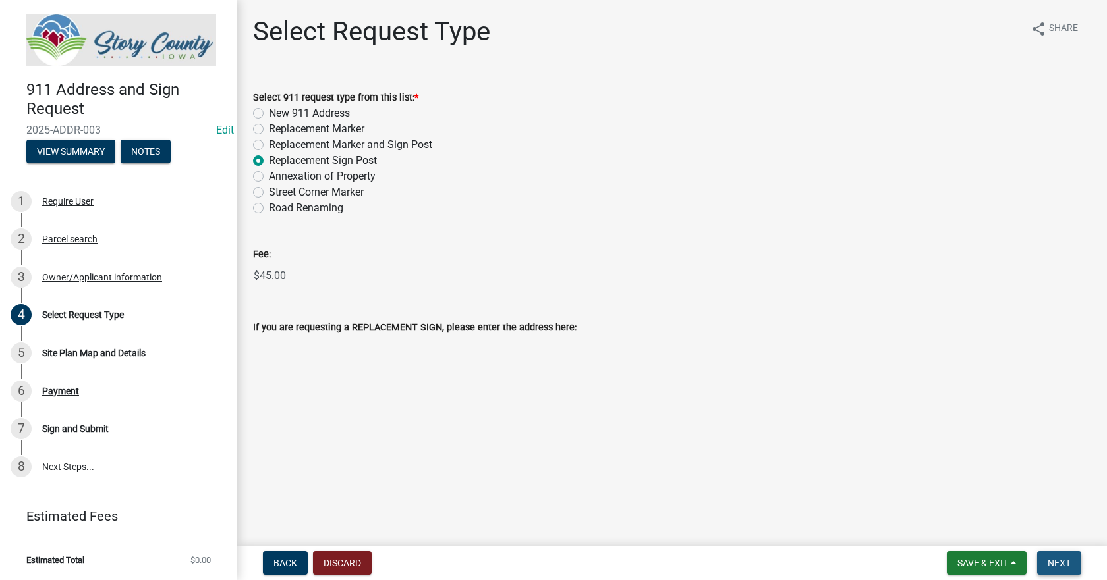
click at [1057, 561] on span "Next" at bounding box center [1058, 563] width 23 height 11
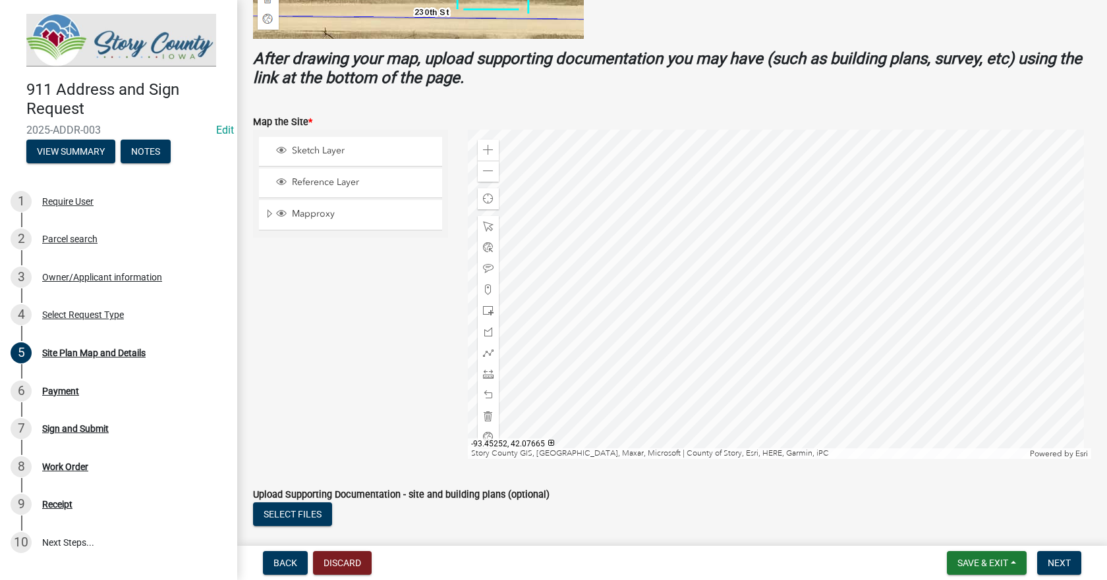
scroll to position [527, 0]
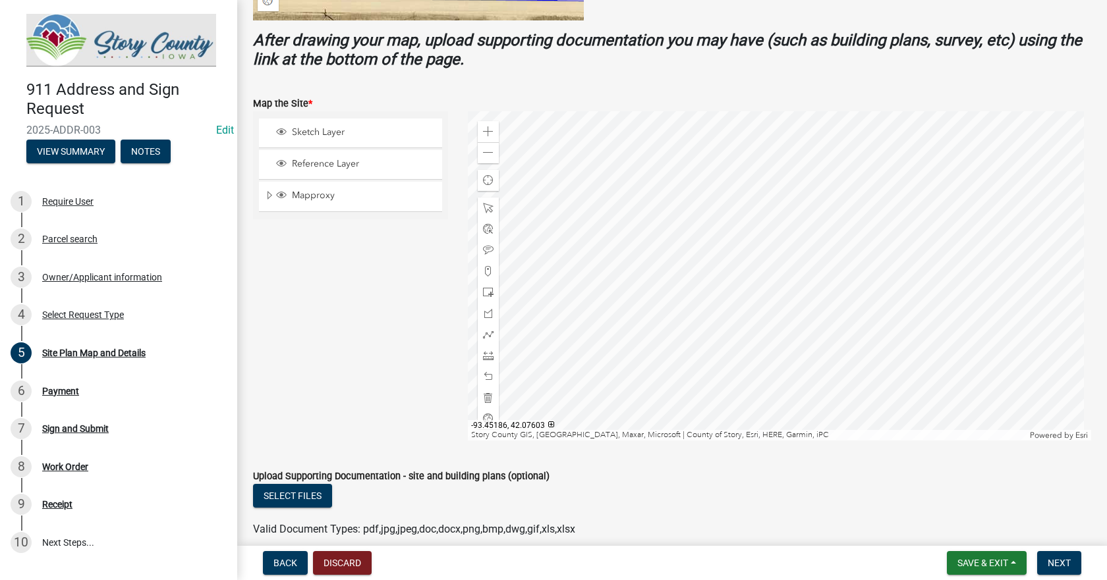
click at [674, 304] on div at bounding box center [780, 275] width 624 height 329
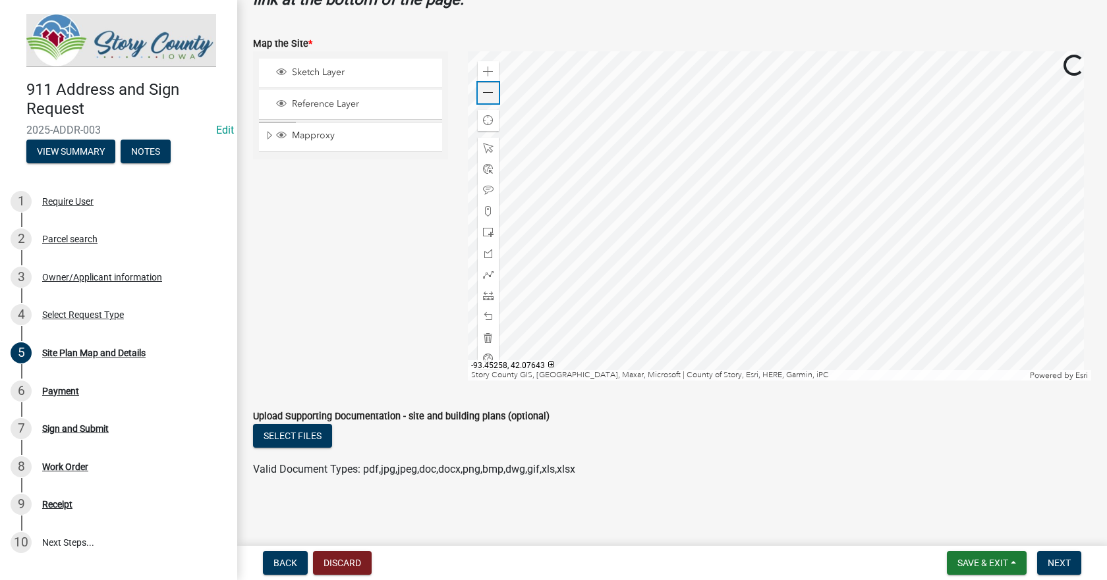
click at [484, 97] on span at bounding box center [488, 93] width 11 height 11
click at [486, 92] on span at bounding box center [488, 93] width 11 height 11
click at [487, 94] on span at bounding box center [488, 93] width 11 height 11
click at [485, 69] on span at bounding box center [488, 72] width 11 height 11
drag, startPoint x: 485, startPoint y: 69, endPoint x: 493, endPoint y: 73, distance: 8.8
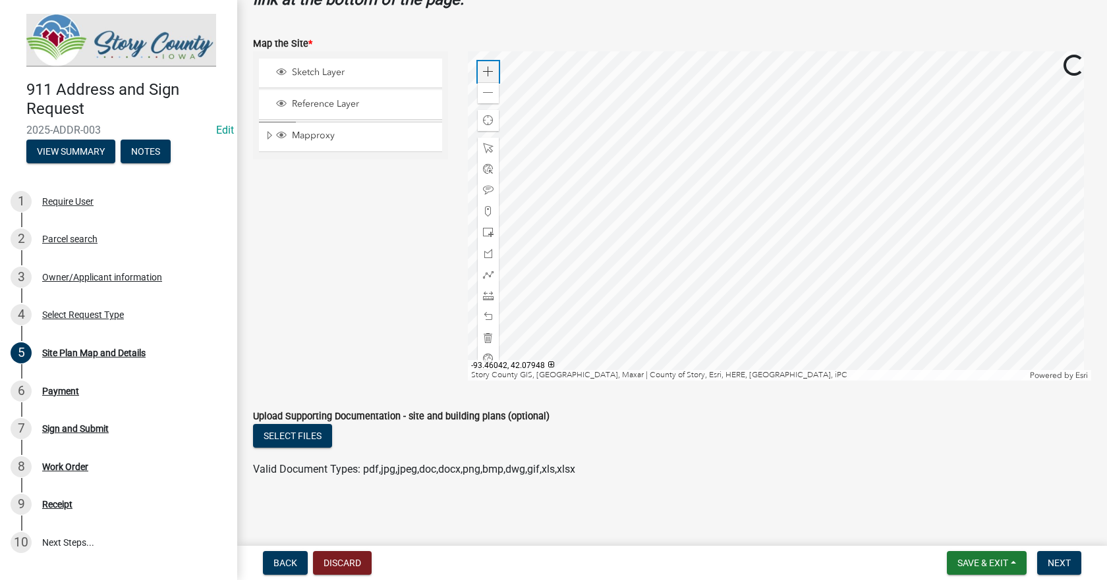
click at [486, 69] on span at bounding box center [488, 72] width 11 height 11
click at [746, 301] on div at bounding box center [780, 215] width 624 height 329
click at [603, 260] on div at bounding box center [780, 215] width 624 height 329
click at [489, 237] on span at bounding box center [488, 232] width 11 height 11
click at [710, 214] on div at bounding box center [780, 215] width 624 height 329
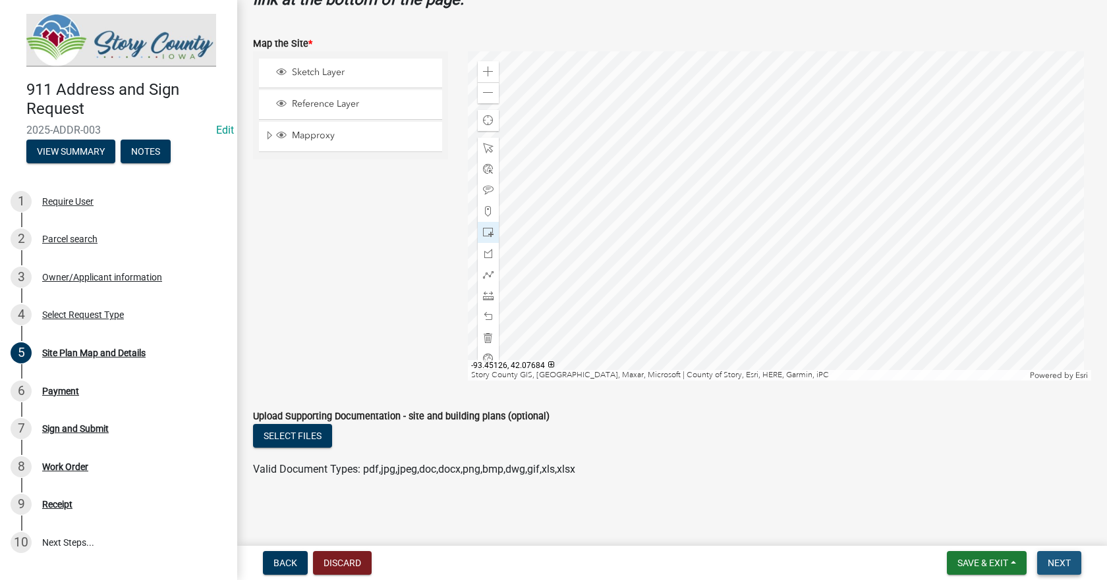
click at [1057, 564] on span "Next" at bounding box center [1058, 563] width 23 height 11
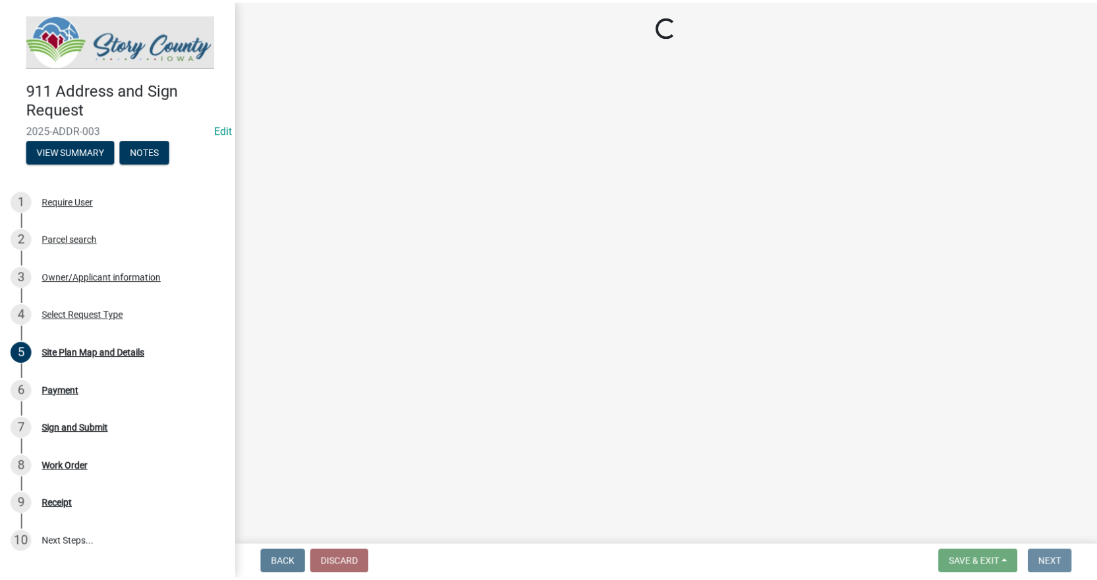
scroll to position [0, 0]
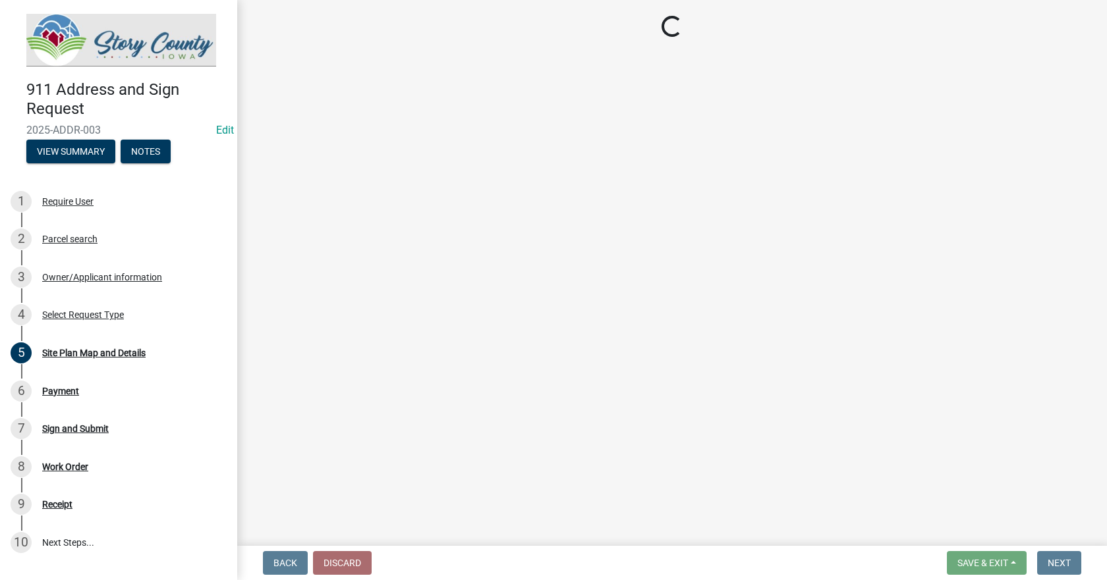
select select "3: 3"
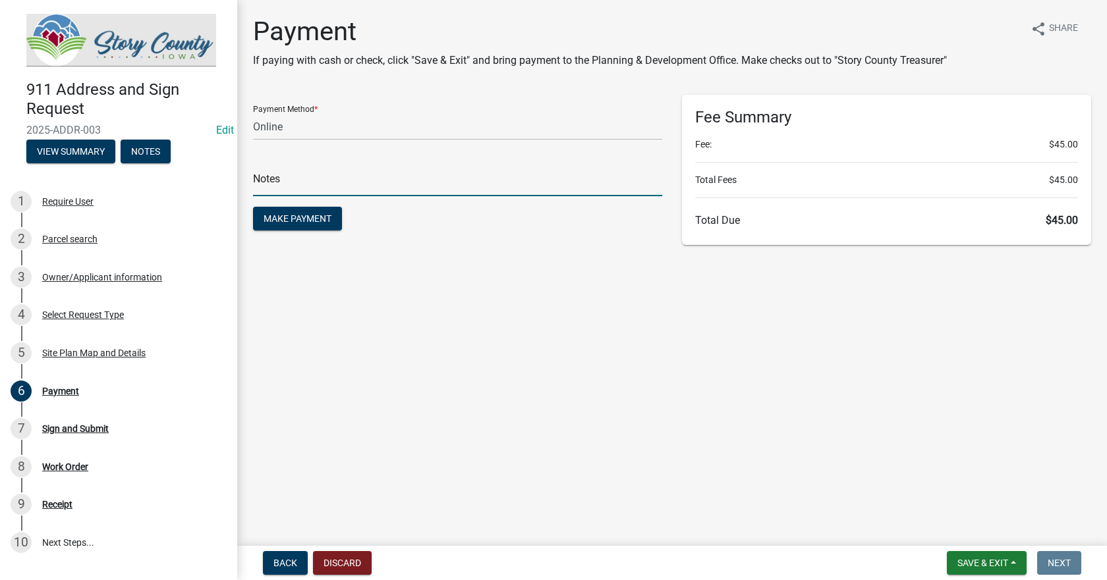
click at [327, 178] on input "text" at bounding box center [457, 182] width 409 height 27
type input "test"
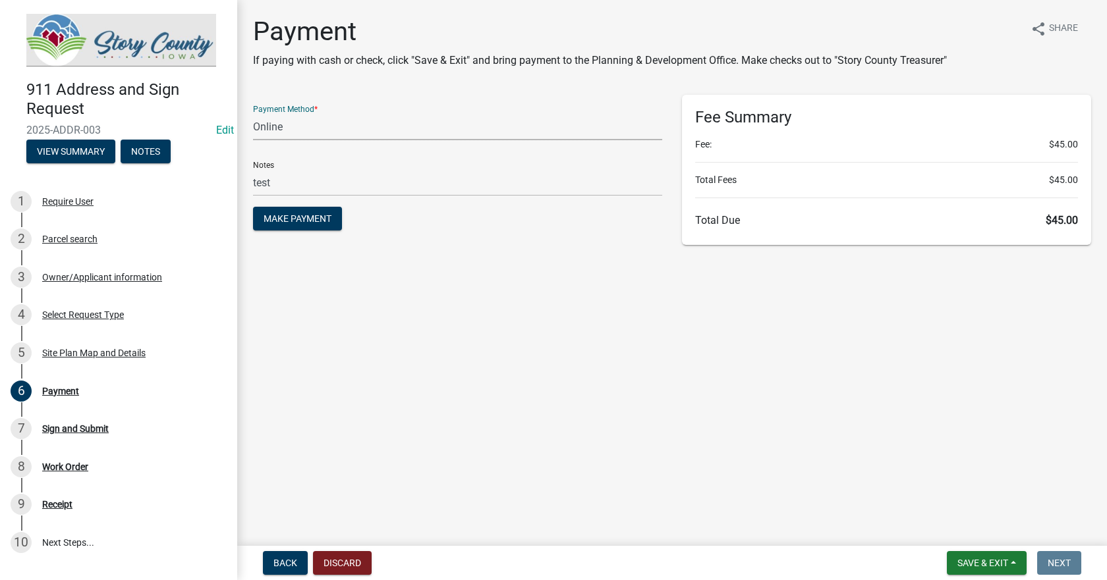
click at [335, 128] on select "Credit Card POS Check Cash Online" at bounding box center [457, 126] width 409 height 27
select select "1: 0"
click at [253, 113] on select "Credit Card POS Check Cash Online" at bounding box center [457, 126] width 409 height 27
click at [816, 503] on main "Payment If paying with cash or check, click "Save & Exit" and bring payment to …" at bounding box center [672, 270] width 870 height 541
click at [968, 559] on span "Save & Exit" at bounding box center [982, 563] width 51 height 11
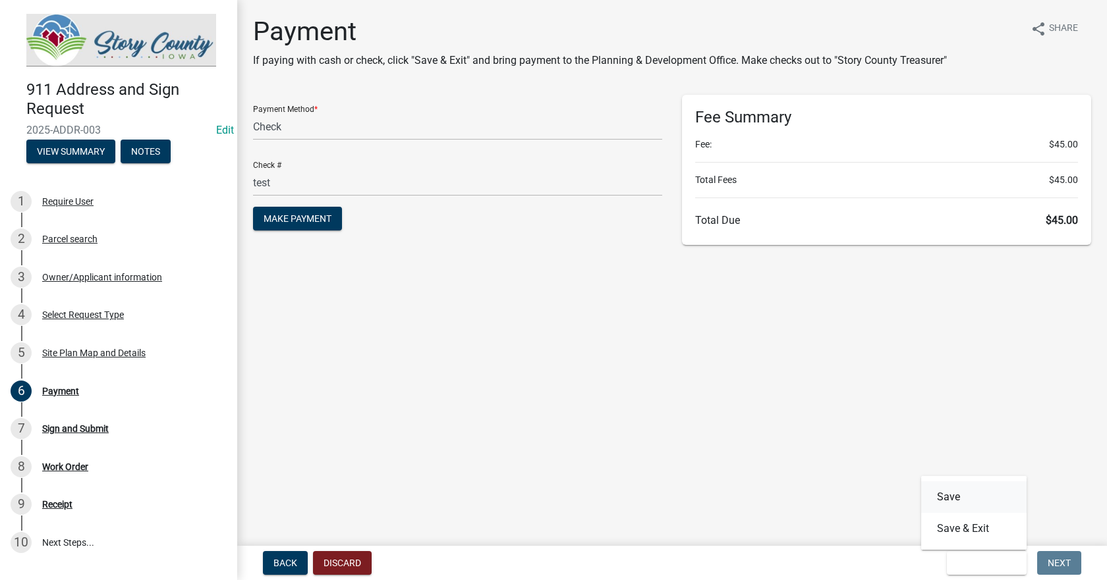
click at [947, 502] on button "Save" at bounding box center [973, 498] width 105 height 32
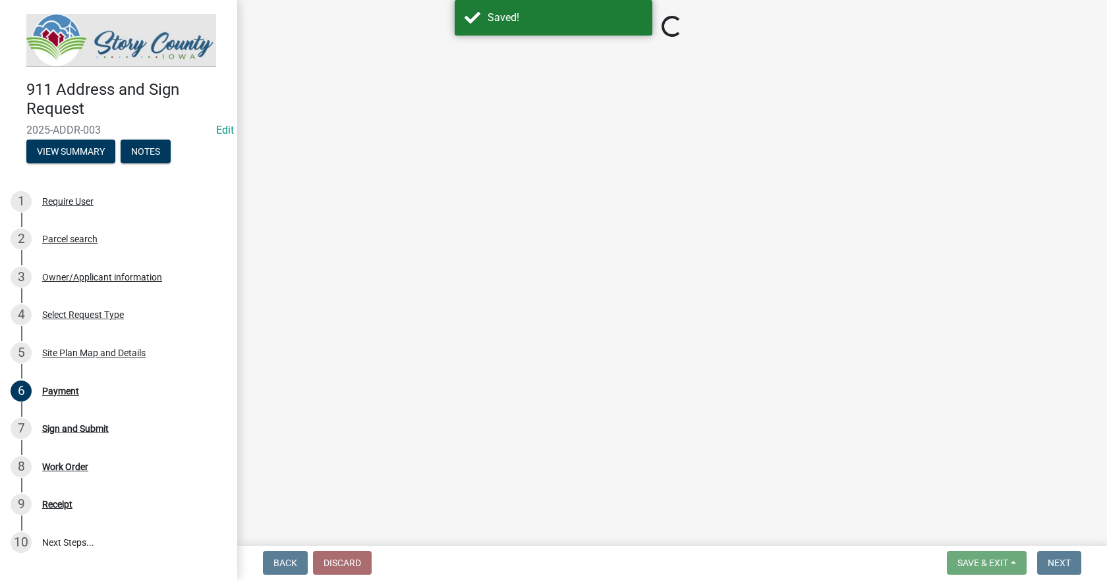
select select "1: 0"
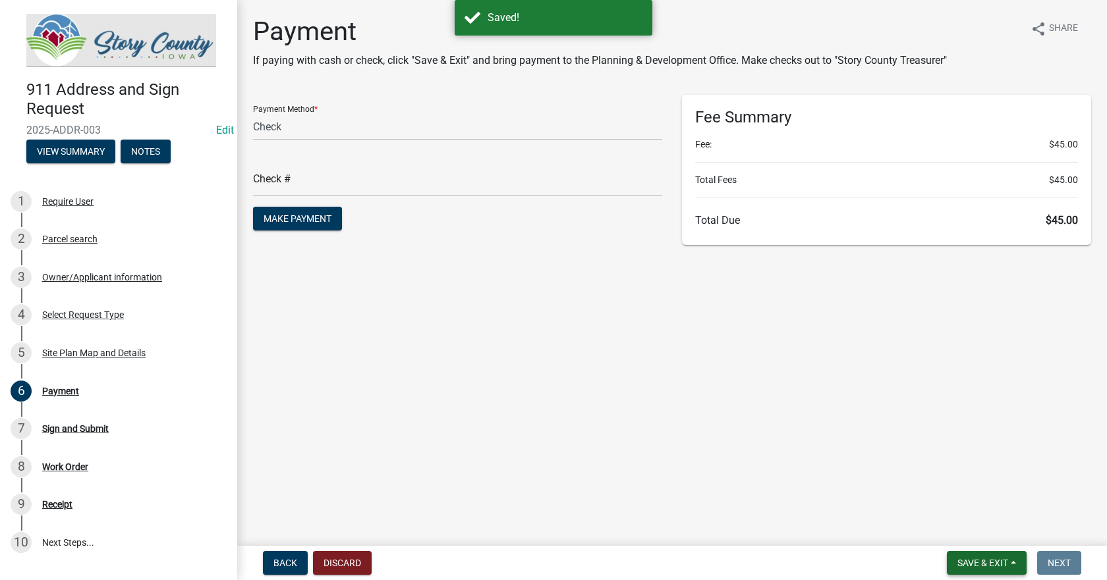
click at [994, 562] on span "Save & Exit" at bounding box center [982, 563] width 51 height 11
click at [963, 526] on button "Save & Exit" at bounding box center [973, 529] width 105 height 32
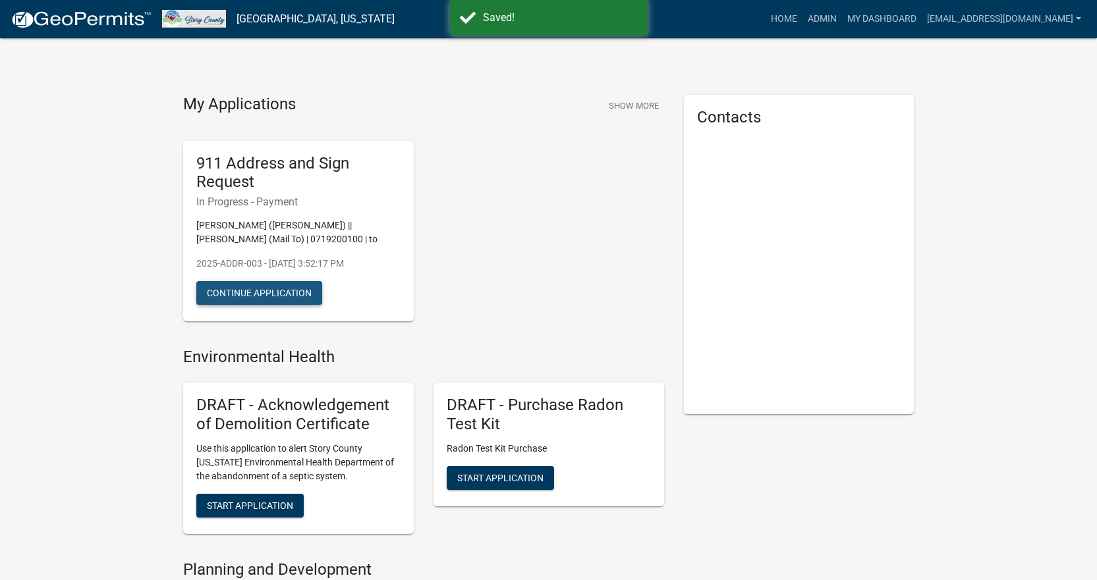
click at [260, 291] on button "Continue Application" at bounding box center [259, 293] width 126 height 24
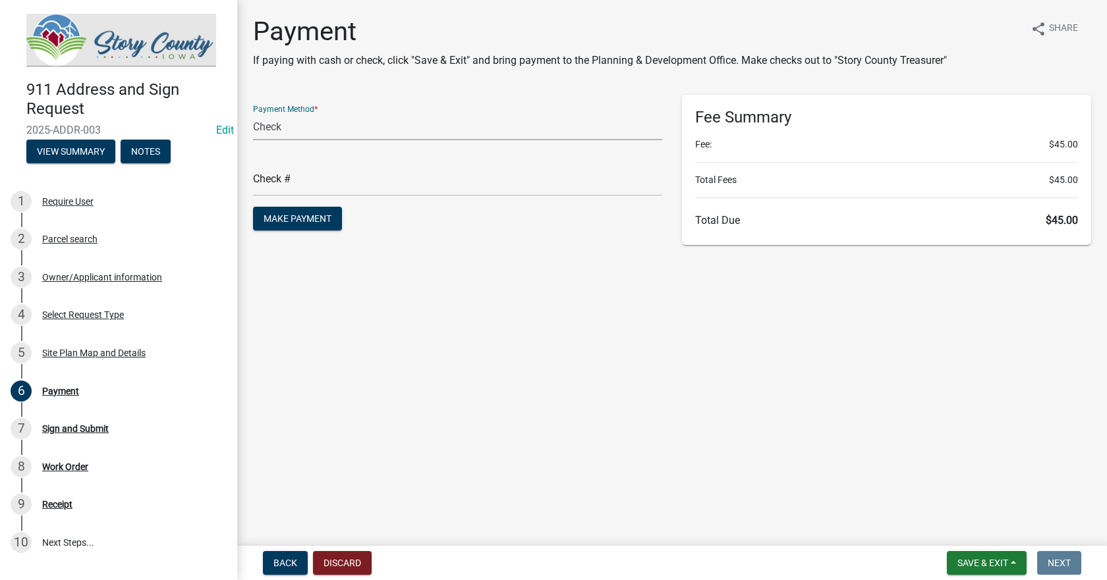
click at [312, 125] on select "Credit Card POS Check Cash Online" at bounding box center [457, 126] width 409 height 27
select select "3: 3"
click at [253, 113] on select "Credit Card POS Check Cash Online" at bounding box center [457, 126] width 409 height 27
click at [903, 223] on h6 "Total Due $45.00" at bounding box center [886, 220] width 383 height 13
click at [280, 558] on span "Back" at bounding box center [285, 563] width 24 height 11
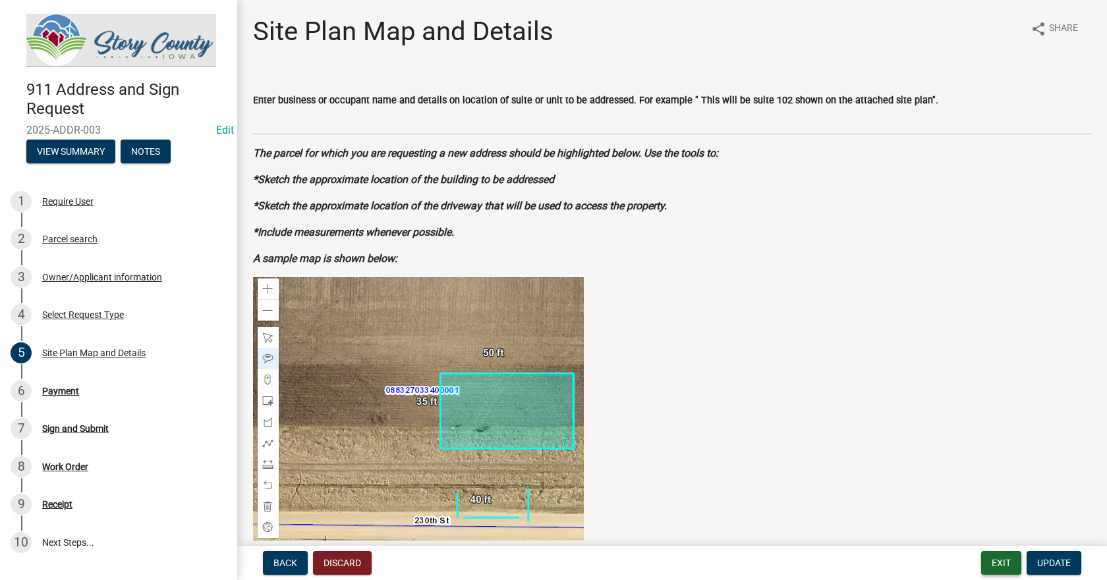
click at [993, 565] on button "Exit" at bounding box center [1001, 563] width 40 height 24
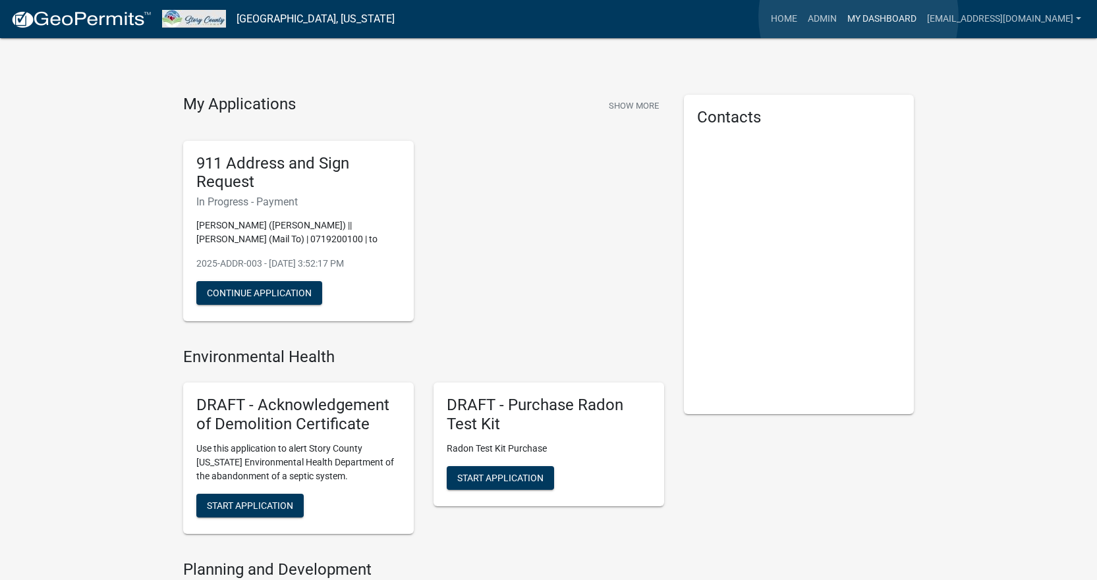
click at [858, 16] on link "My Dashboard" at bounding box center [882, 19] width 80 height 25
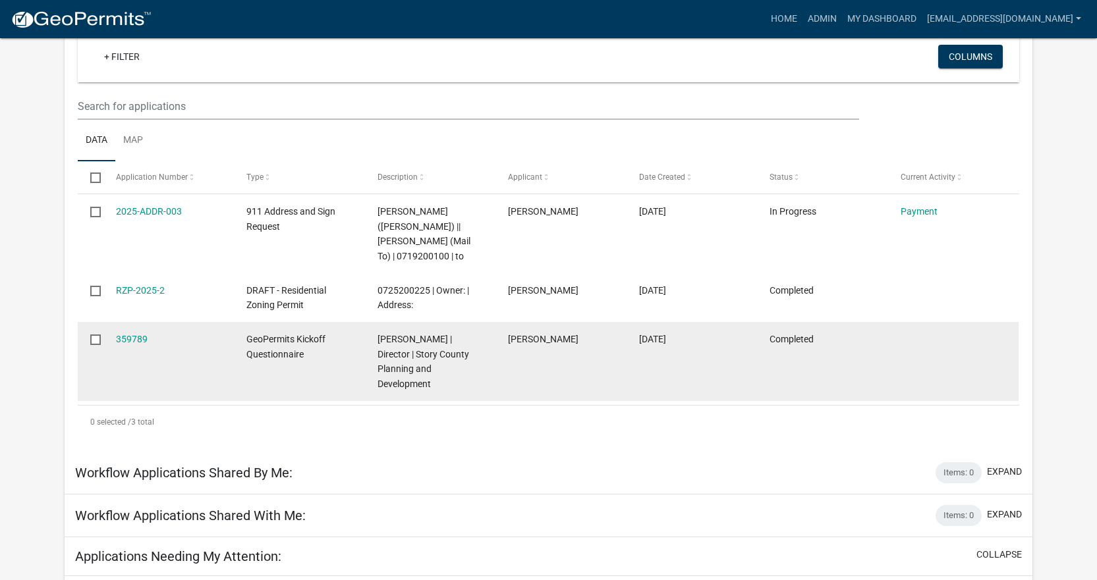
scroll to position [198, 0]
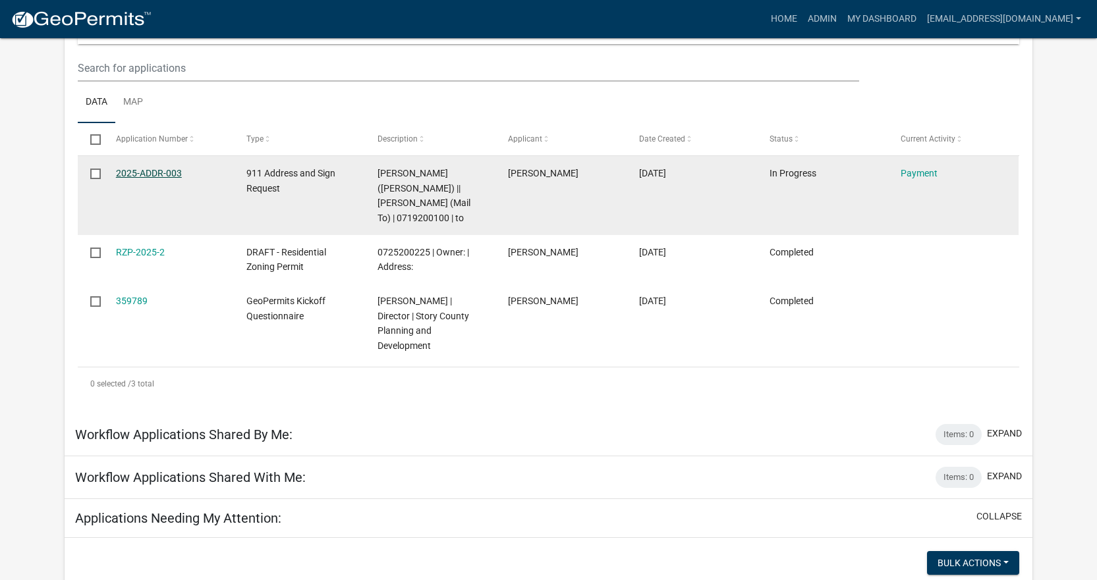
click at [155, 170] on link "2025-ADDR-003" at bounding box center [149, 173] width 66 height 11
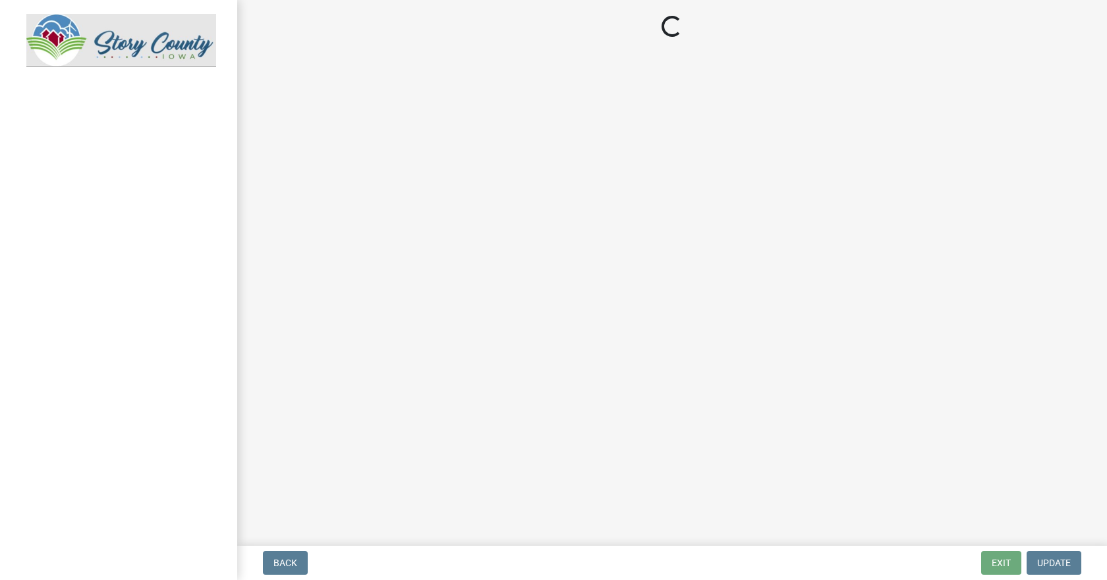
select select "3: 3"
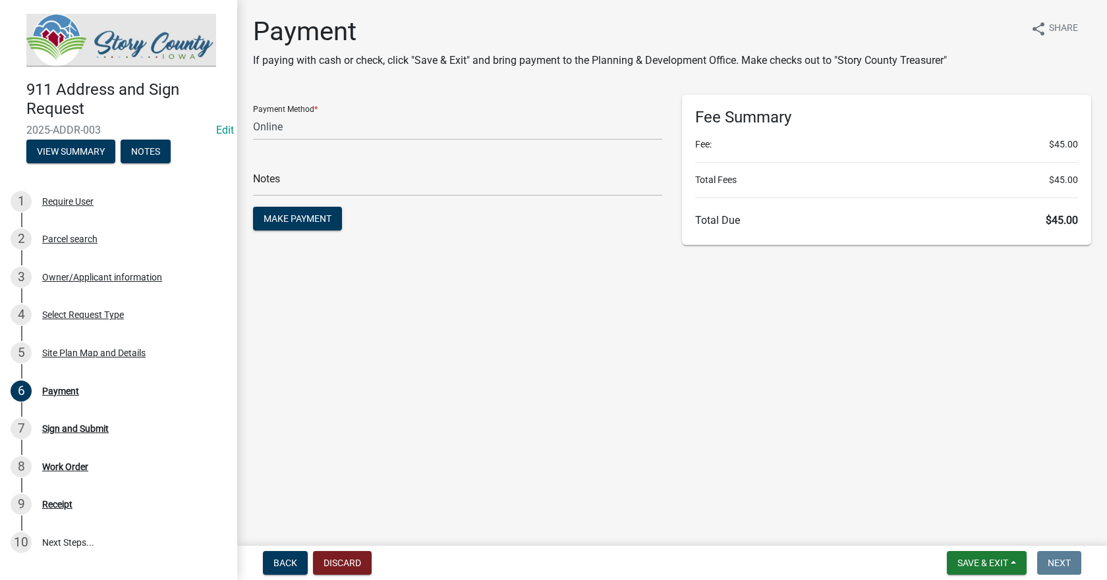
click at [1034, 135] on div "Fee Summary Fee: $45.00 Total Fees $45.00 Total Due $45.00" at bounding box center [886, 170] width 409 height 150
click at [222, 127] on link "Edit" at bounding box center [225, 130] width 18 height 13
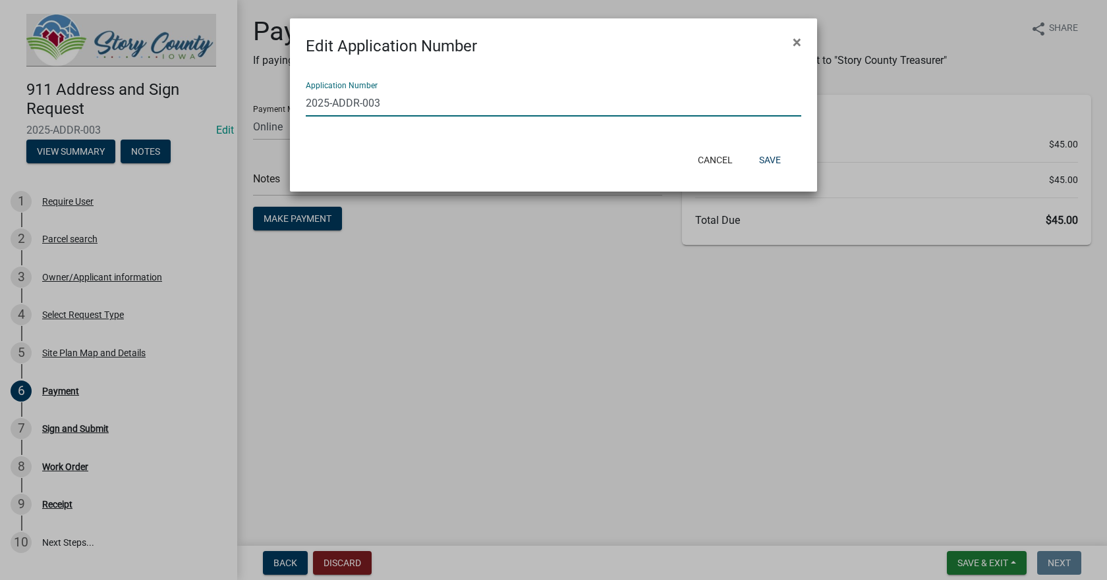
click at [452, 113] on input "2025-ADDR-003" at bounding box center [553, 103] width 495 height 27
type input "2025-ADDR-001"
click at [778, 162] on button "Save" at bounding box center [769, 160] width 43 height 24
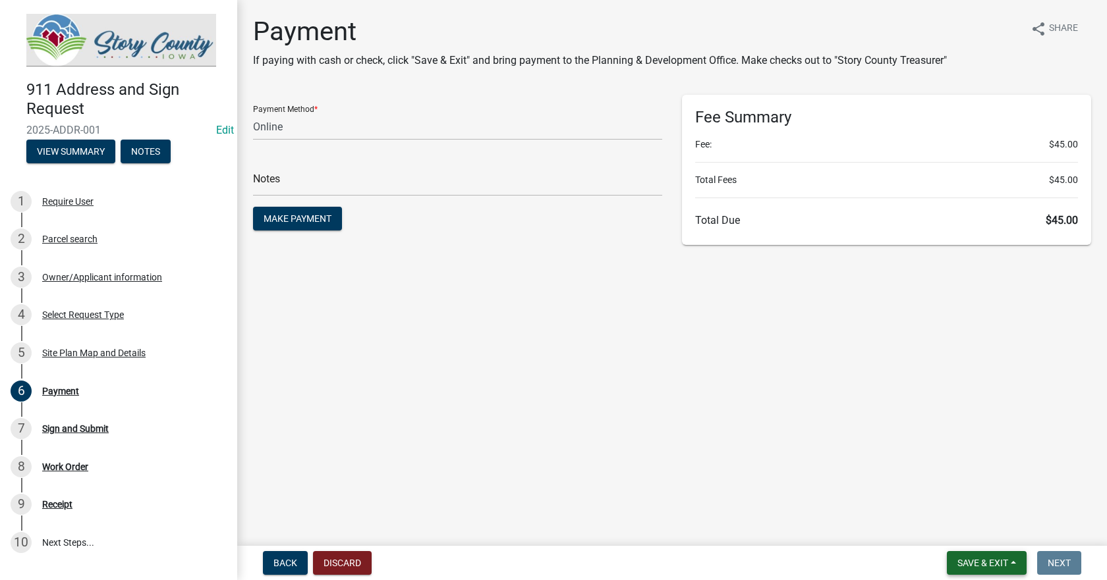
click at [1015, 561] on button "Save & Exit" at bounding box center [987, 563] width 80 height 24
click at [973, 534] on button "Save & Exit" at bounding box center [973, 529] width 105 height 32
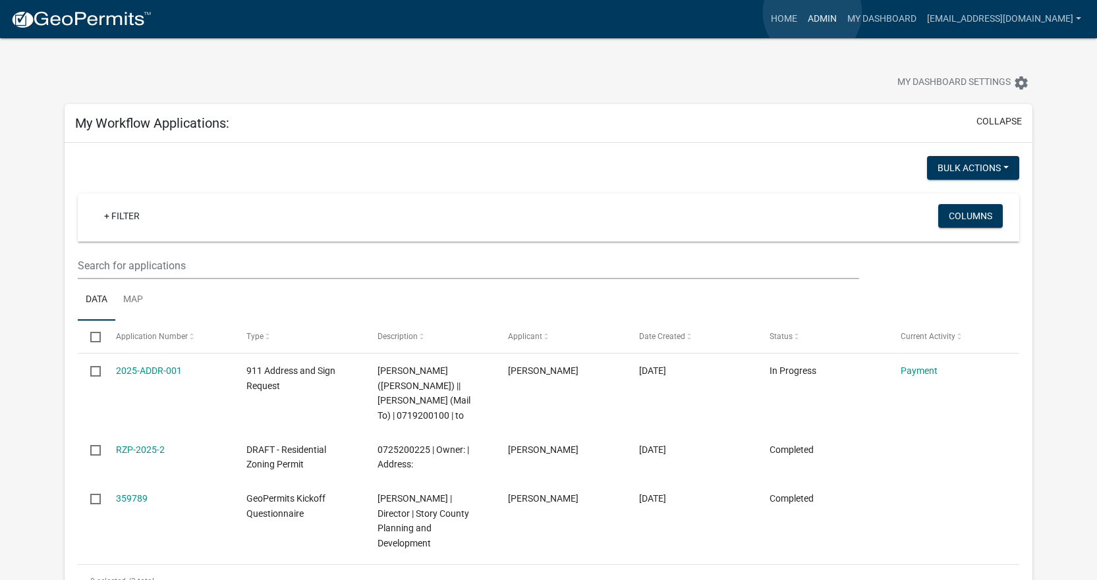
click at [812, 13] on link "Admin" at bounding box center [822, 19] width 40 height 25
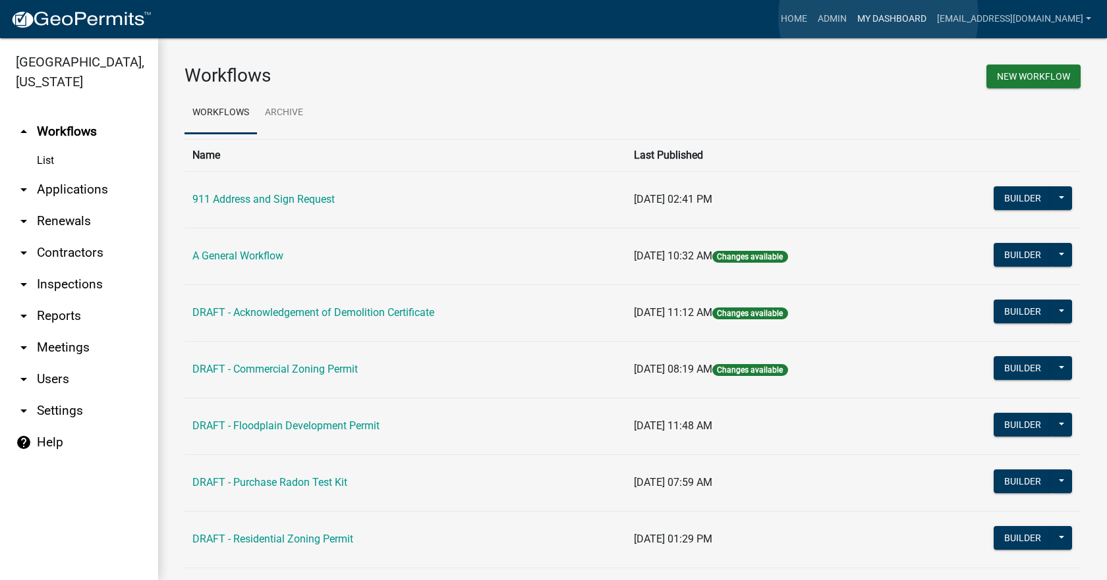
click at [878, 16] on link "My Dashboard" at bounding box center [892, 19] width 80 height 25
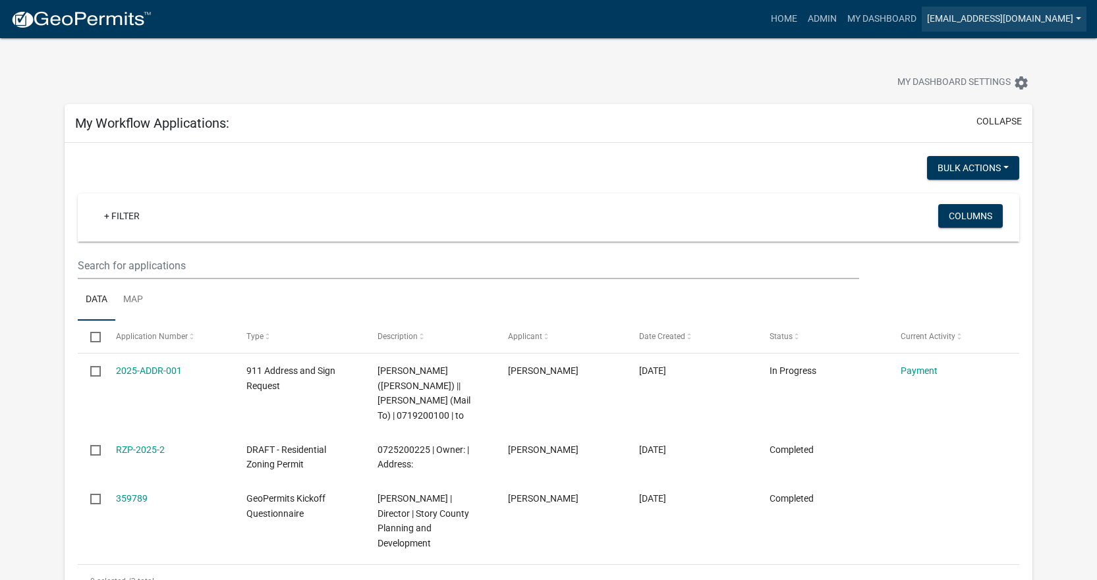
click at [972, 23] on link "[EMAIL_ADDRESS][DOMAIN_NAME]" at bounding box center [1004, 19] width 165 height 25
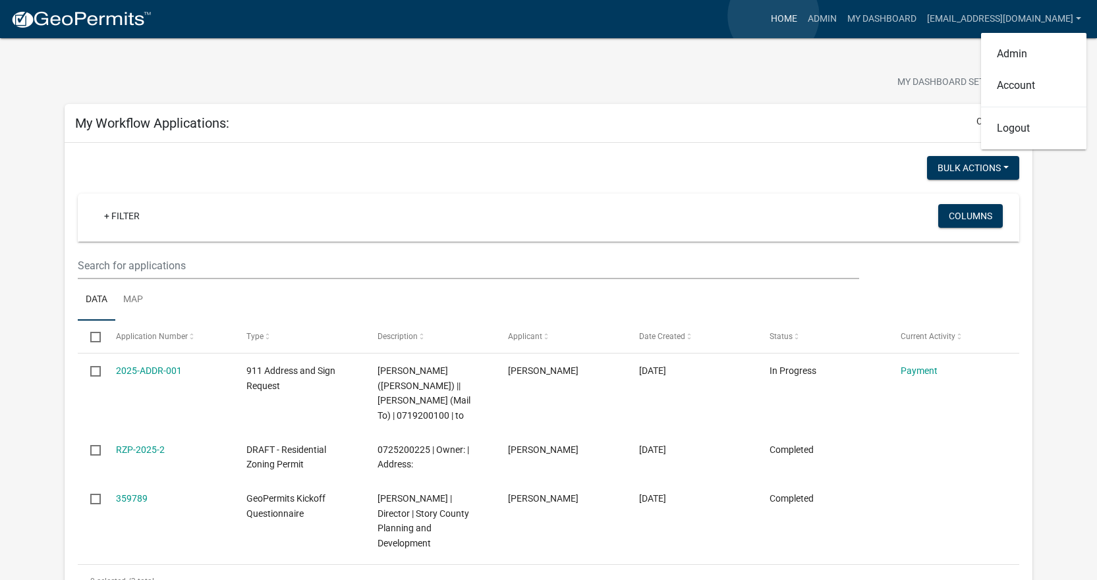
click at [773, 16] on link "Home" at bounding box center [784, 19] width 37 height 25
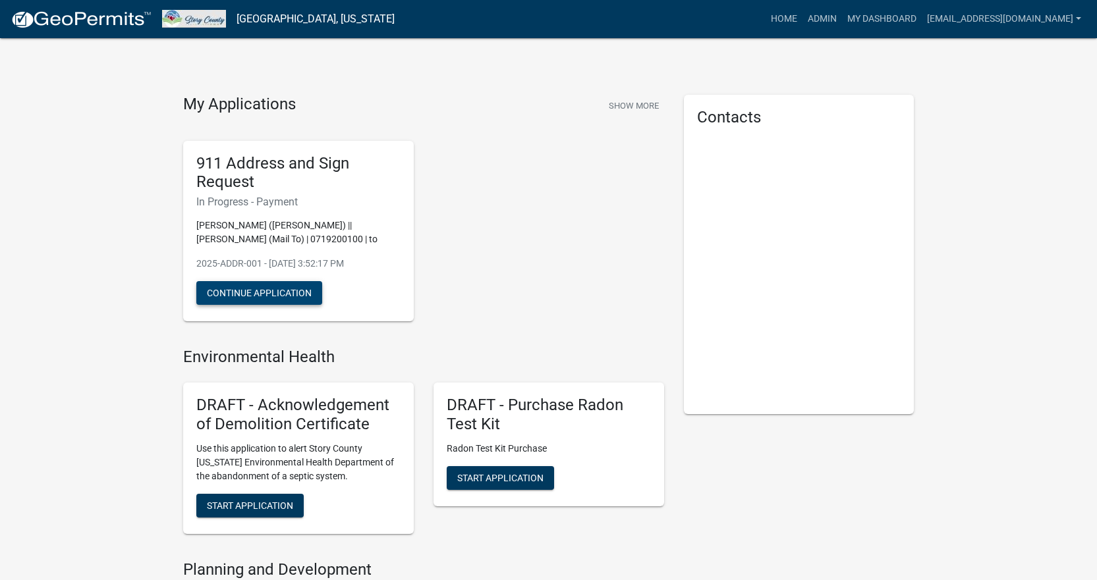
click at [275, 293] on button "Continue Application" at bounding box center [259, 293] width 126 height 24
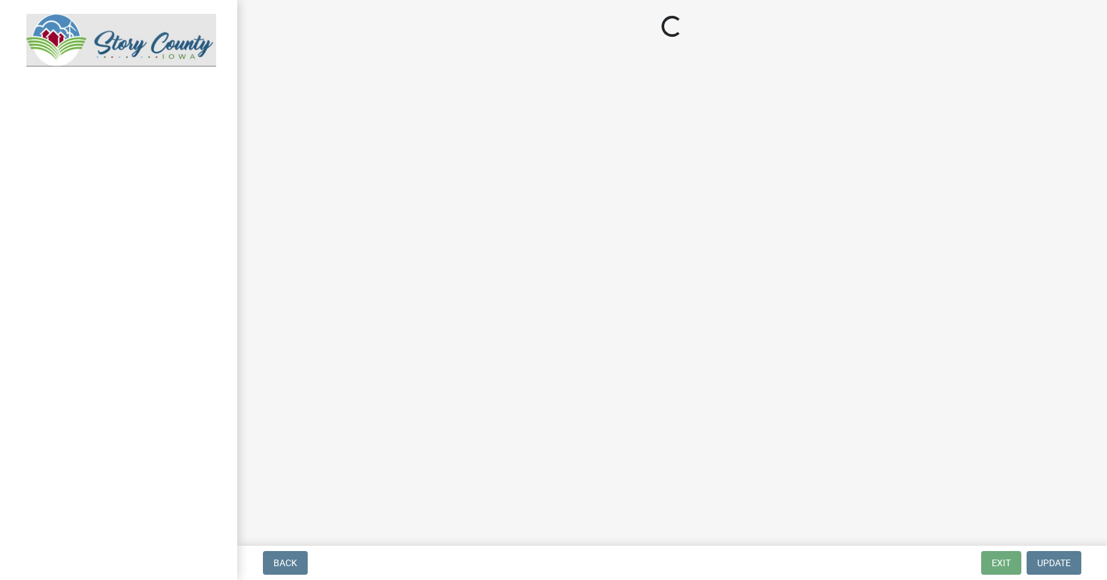
select select "3: 3"
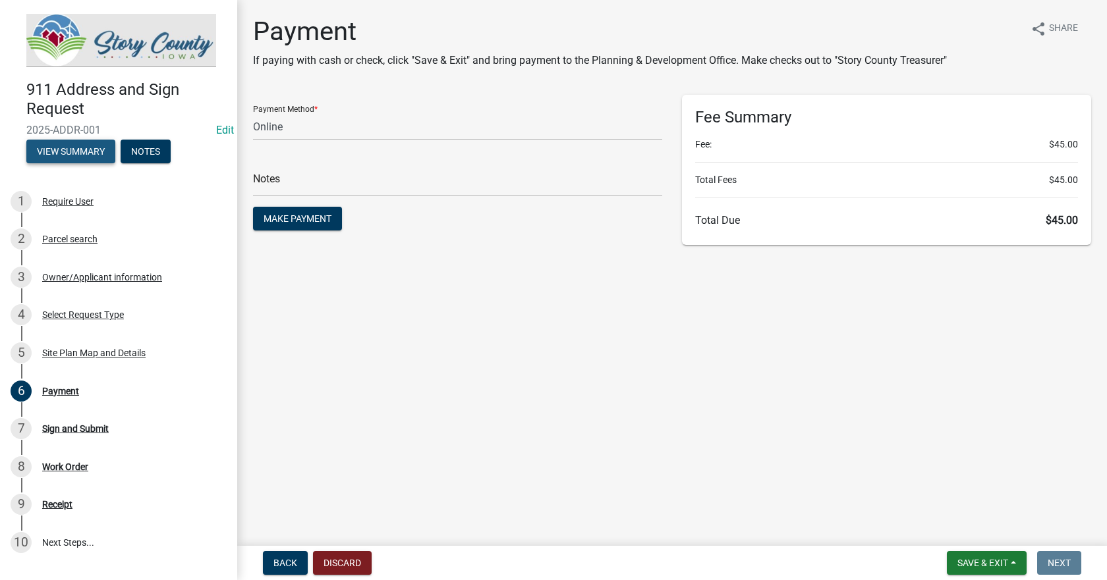
click at [67, 150] on button "View Summary" at bounding box center [70, 152] width 89 height 24
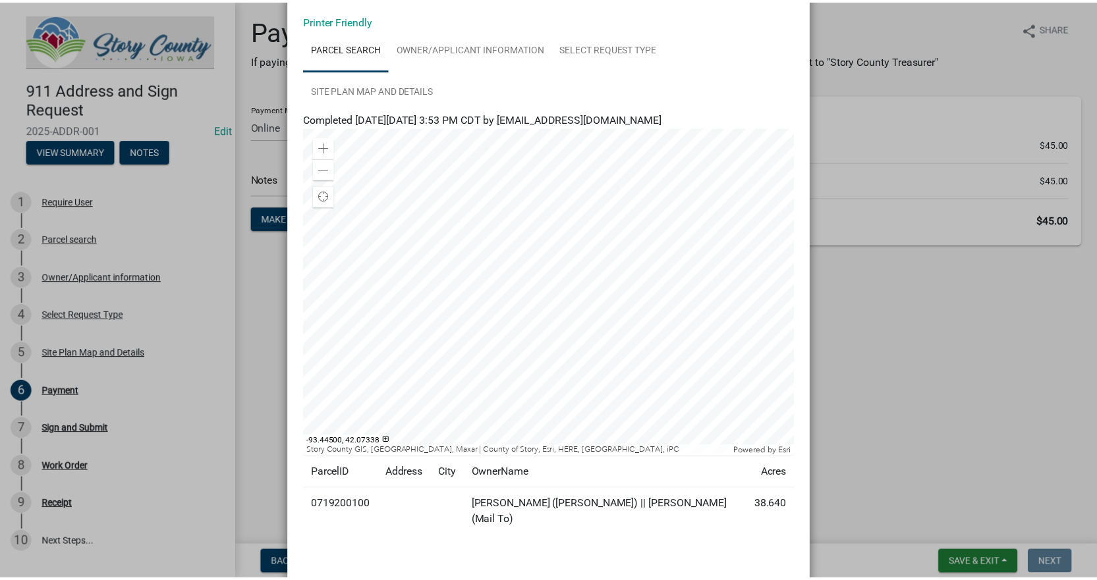
scroll to position [125, 0]
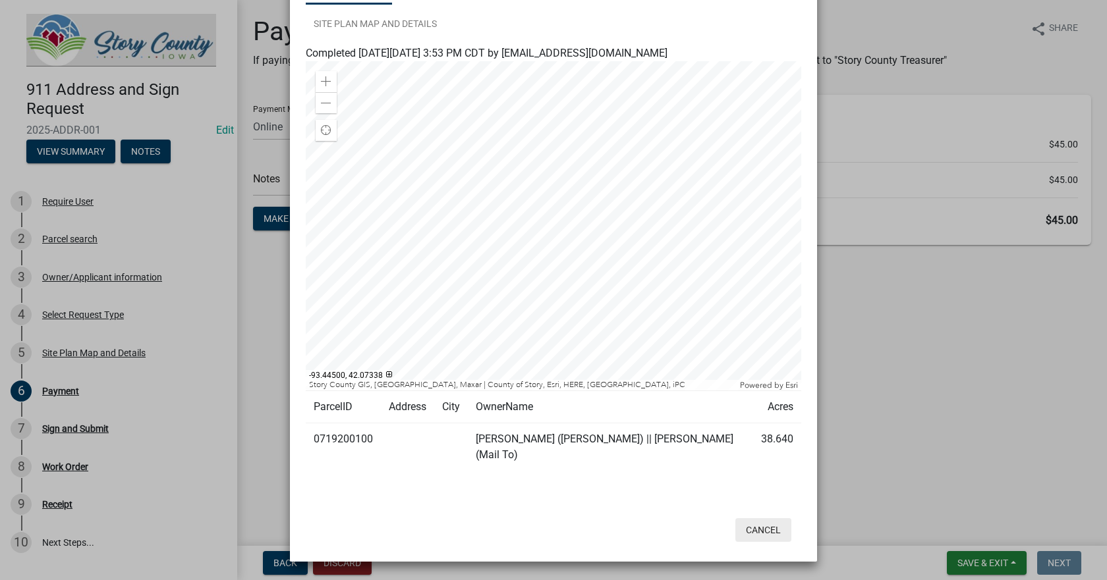
click at [759, 530] on button "Cancel" at bounding box center [763, 530] width 56 height 24
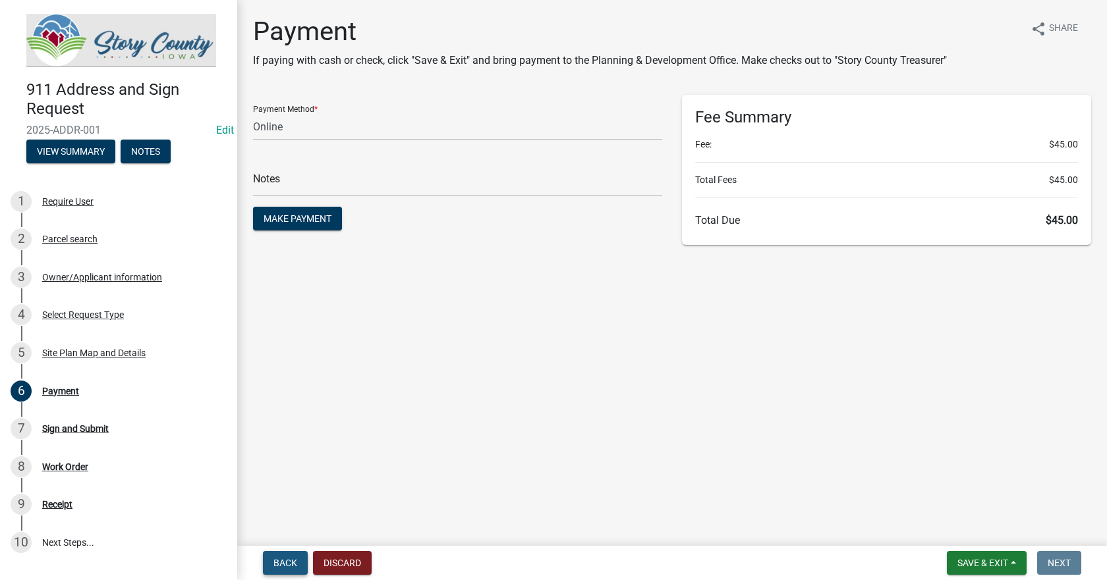
click at [284, 563] on span "Back" at bounding box center [285, 563] width 24 height 11
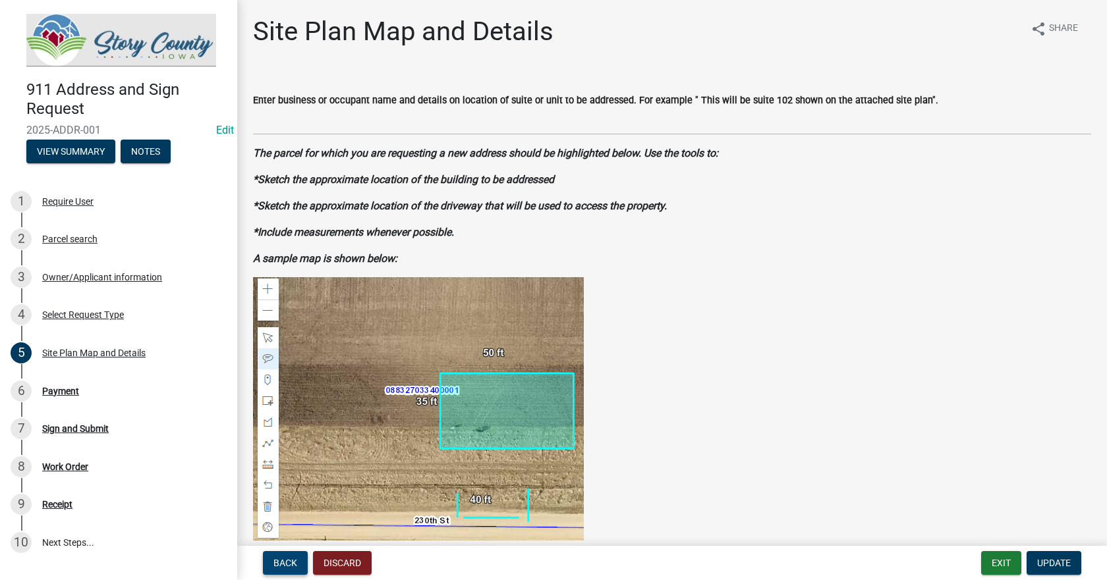
click at [284, 563] on span "Back" at bounding box center [285, 563] width 24 height 11
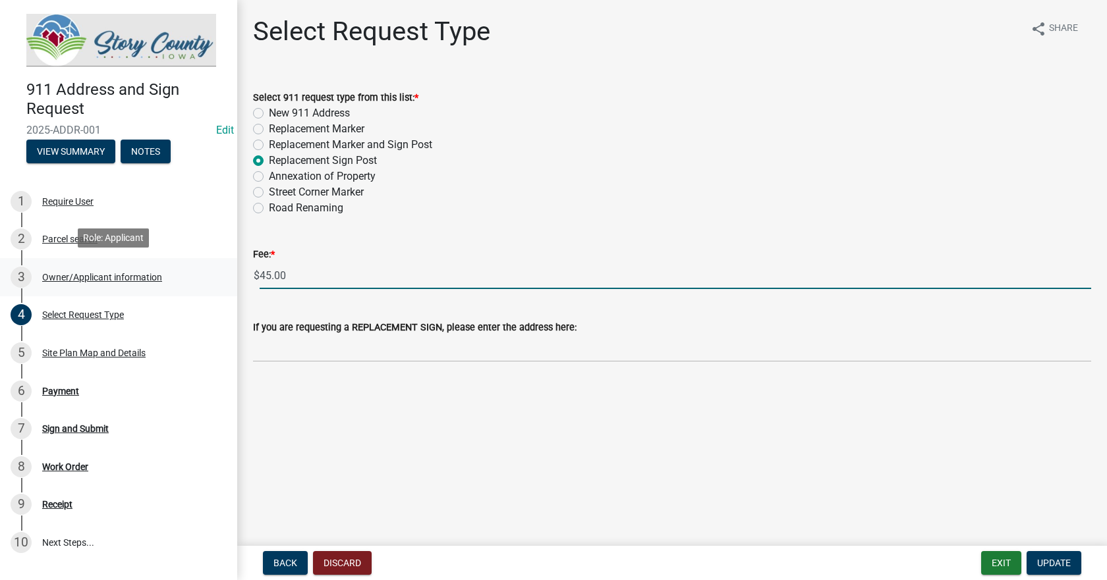
drag, startPoint x: 294, startPoint y: 276, endPoint x: 206, endPoint y: 261, distance: 89.6
click at [208, 261] on div "911 Address and Sign Request 2025-ADDR-001 Edit View Summary Notes 1 Require Us…" at bounding box center [553, 290] width 1107 height 580
type input "0"
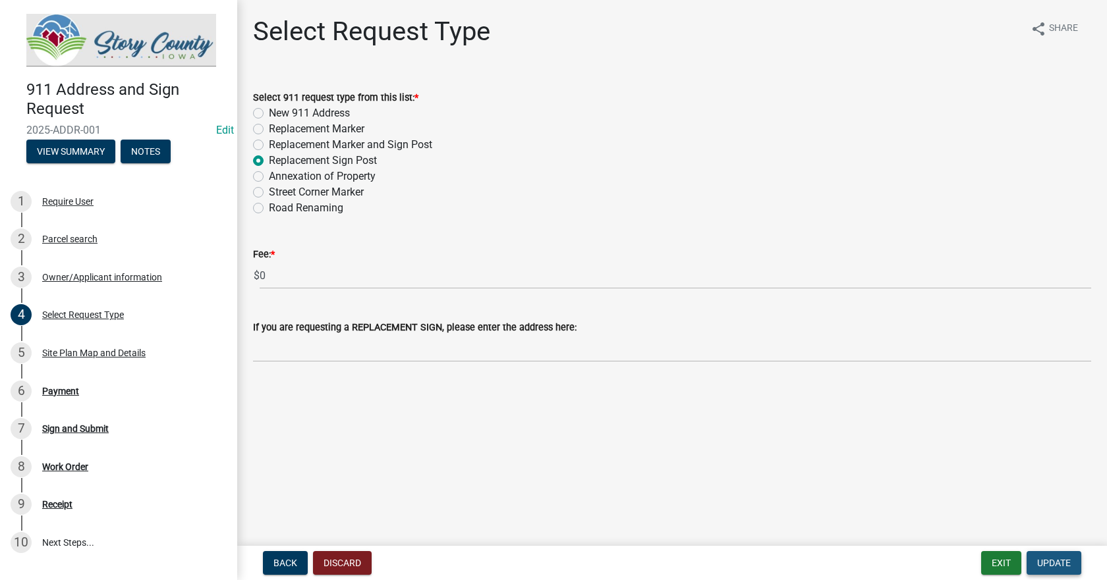
click at [1049, 563] on span "Update" at bounding box center [1054, 563] width 34 height 11
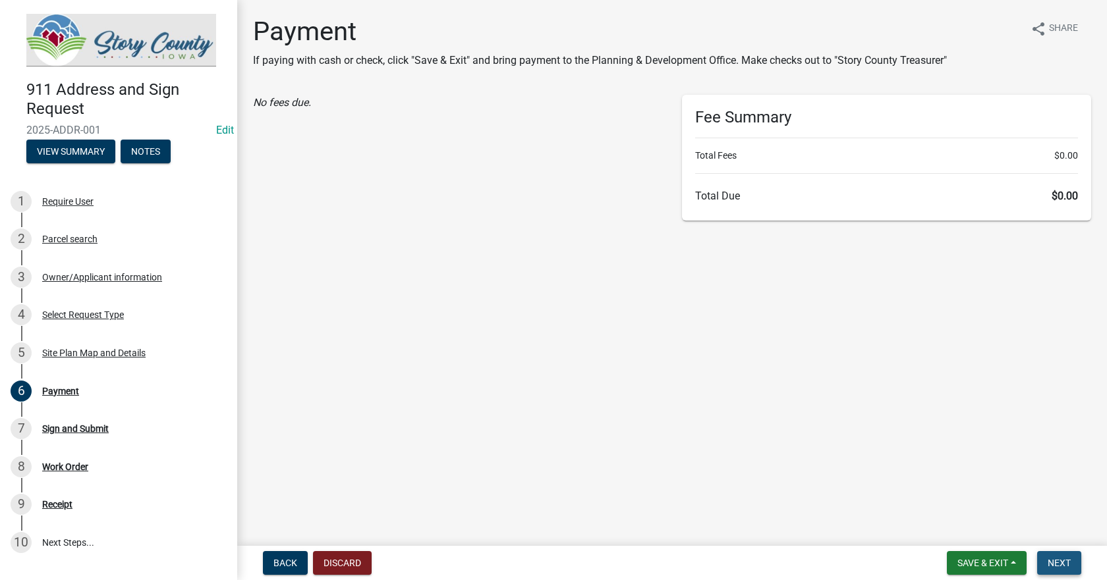
click at [1059, 561] on span "Next" at bounding box center [1058, 563] width 23 height 11
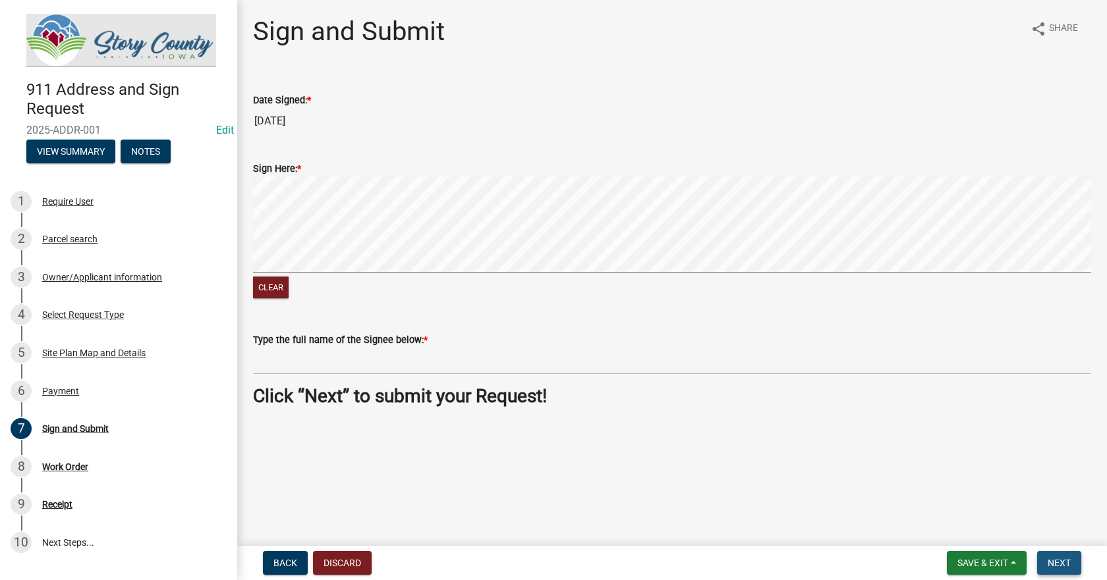
click at [1065, 569] on button "Next" at bounding box center [1059, 563] width 44 height 24
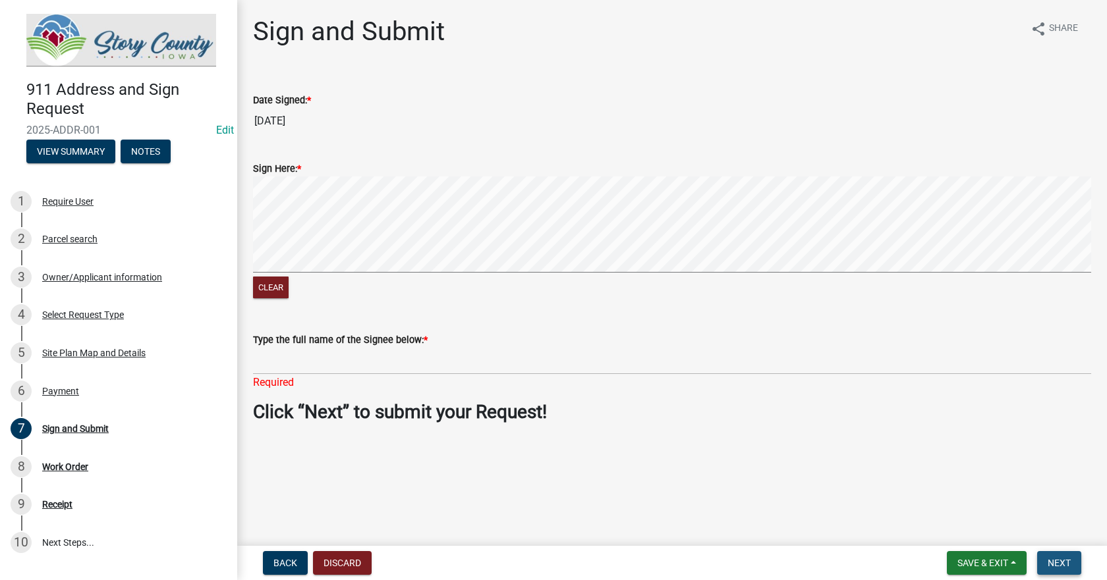
click at [1063, 565] on span "Next" at bounding box center [1058, 563] width 23 height 11
click at [977, 560] on span "Save & Exit" at bounding box center [982, 563] width 51 height 11
click at [949, 501] on button "Save" at bounding box center [973, 498] width 105 height 32
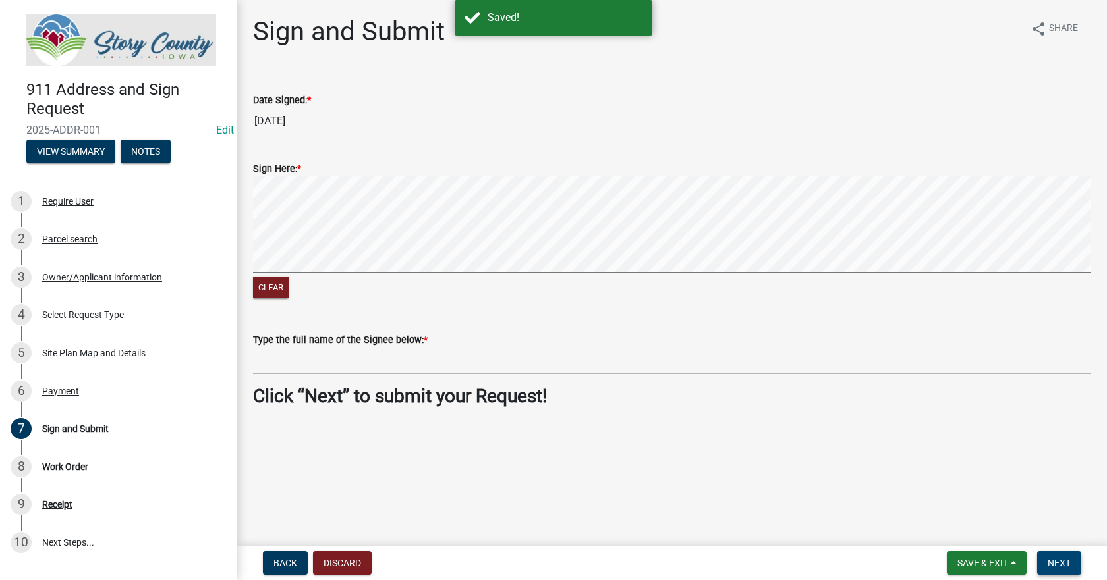
click at [1055, 565] on span "Next" at bounding box center [1058, 563] width 23 height 11
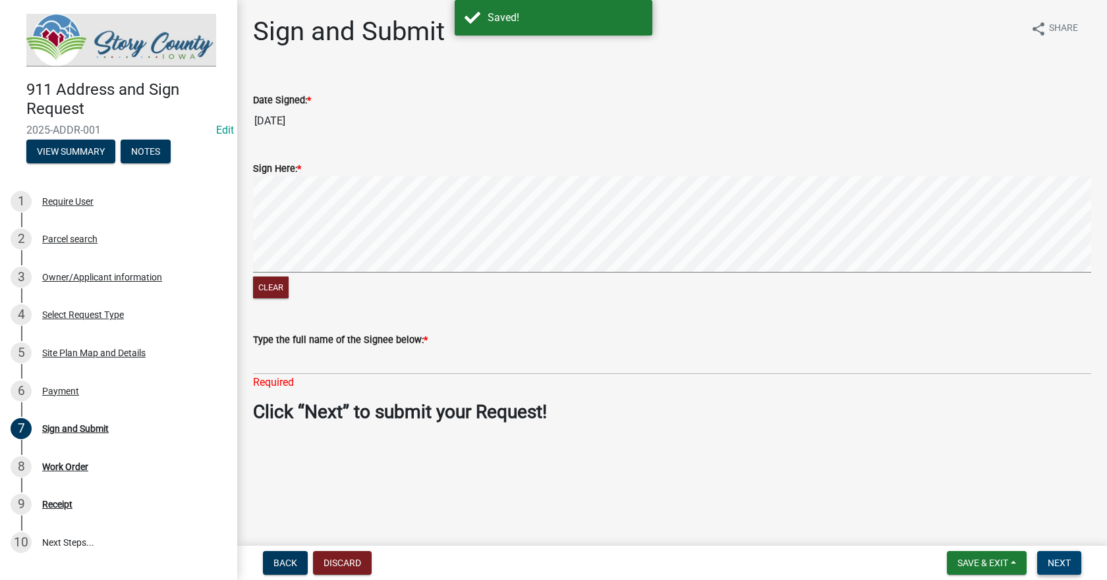
click at [1056, 567] on span "Next" at bounding box center [1058, 563] width 23 height 11
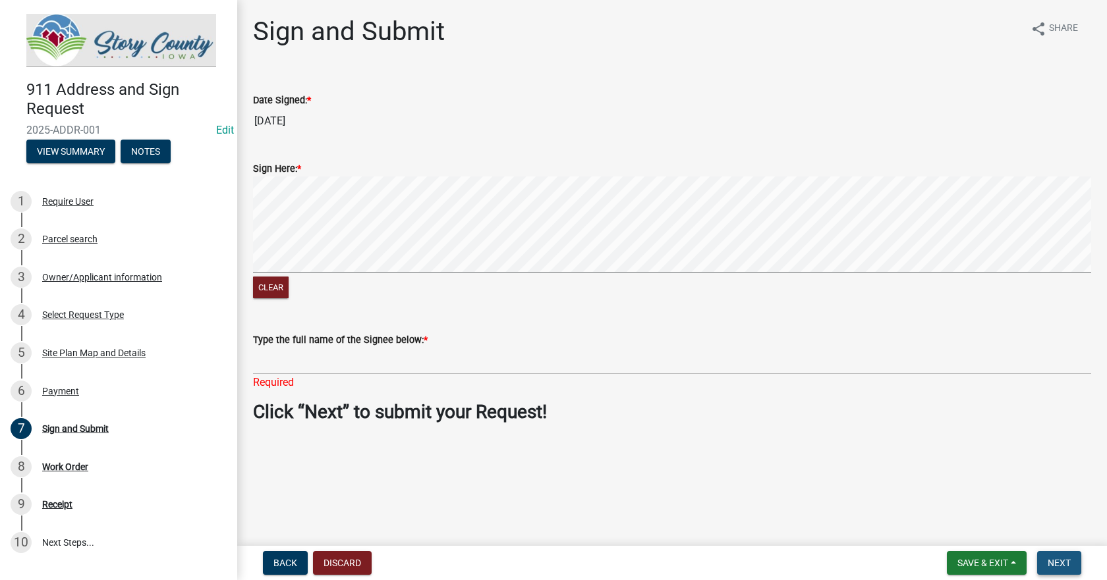
click at [1055, 563] on span "Next" at bounding box center [1058, 563] width 23 height 11
click at [66, 464] on div "Work Order" at bounding box center [65, 466] width 46 height 9
click at [65, 427] on div "Sign and Submit" at bounding box center [75, 428] width 67 height 9
click at [1066, 566] on span "Next" at bounding box center [1058, 563] width 23 height 11
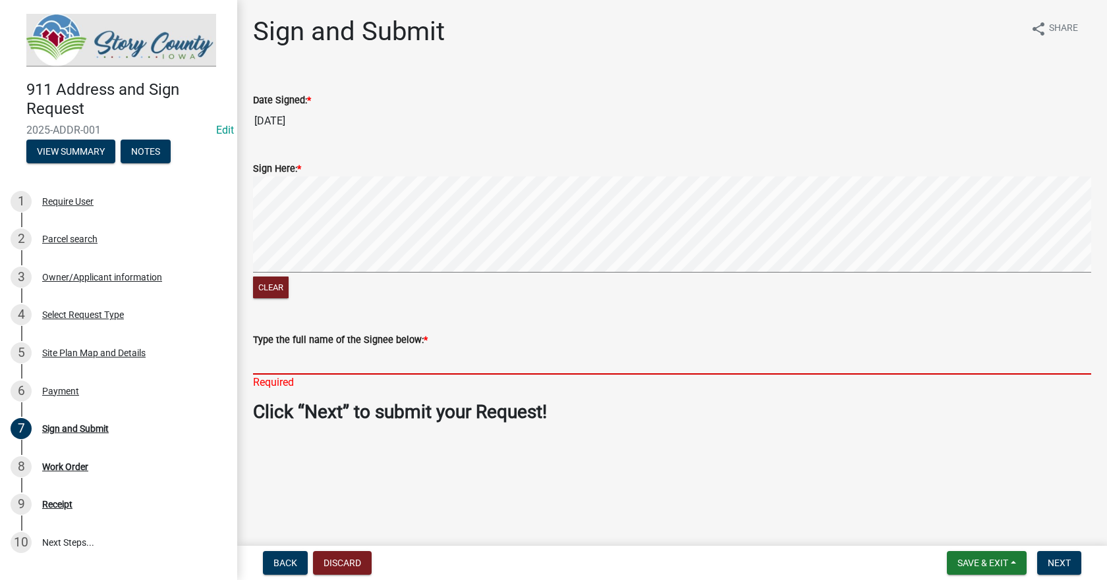
click at [296, 363] on input "Type the full name of the Signee below: *" at bounding box center [672, 361] width 838 height 27
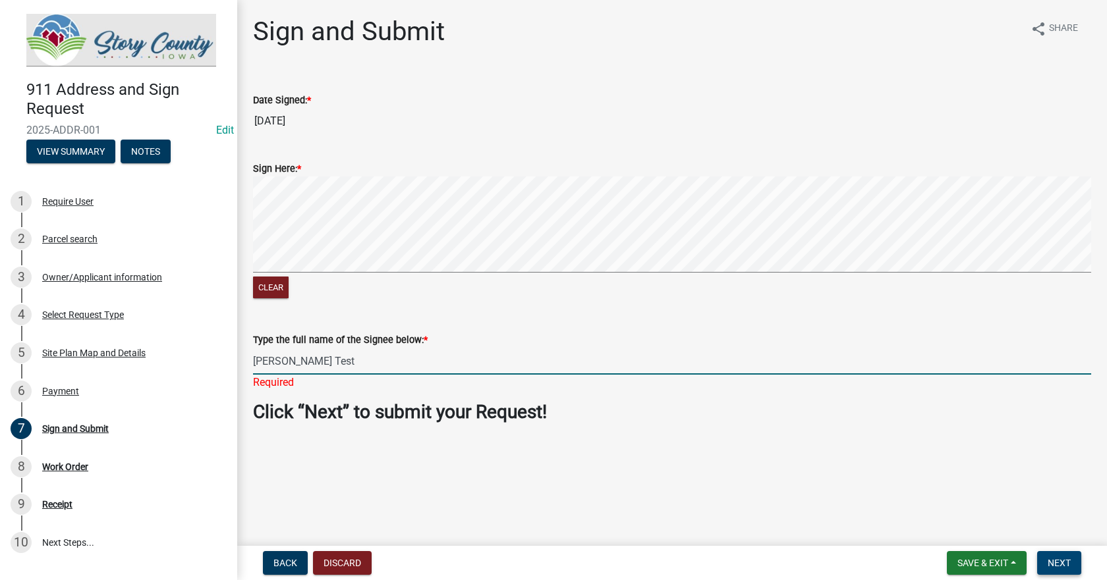
type input "[PERSON_NAME] Test"
click at [1053, 561] on span "Next" at bounding box center [1058, 563] width 23 height 11
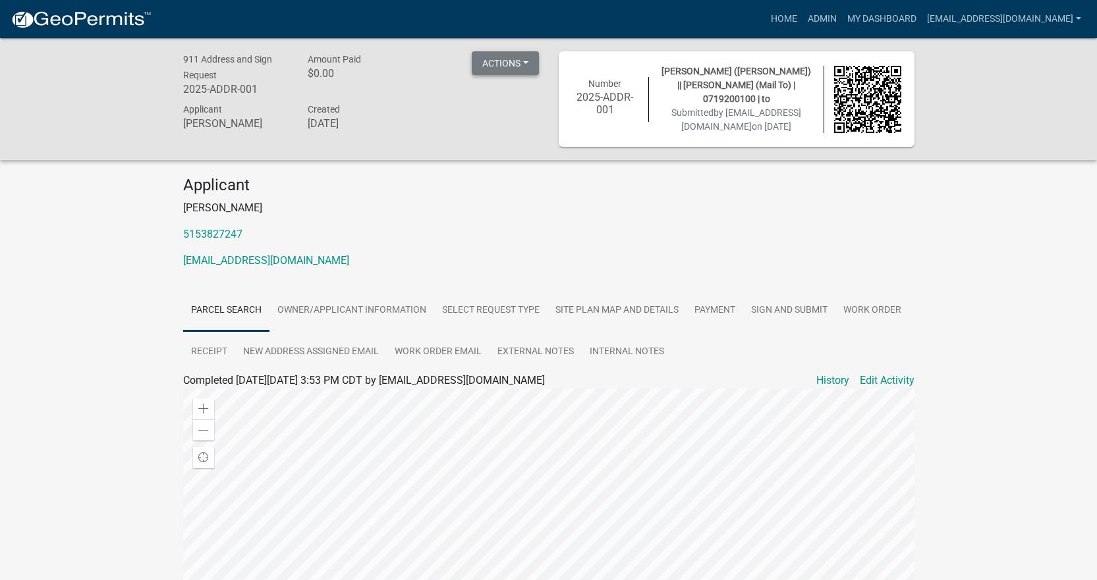
click at [529, 61] on button "Actions" at bounding box center [505, 63] width 67 height 24
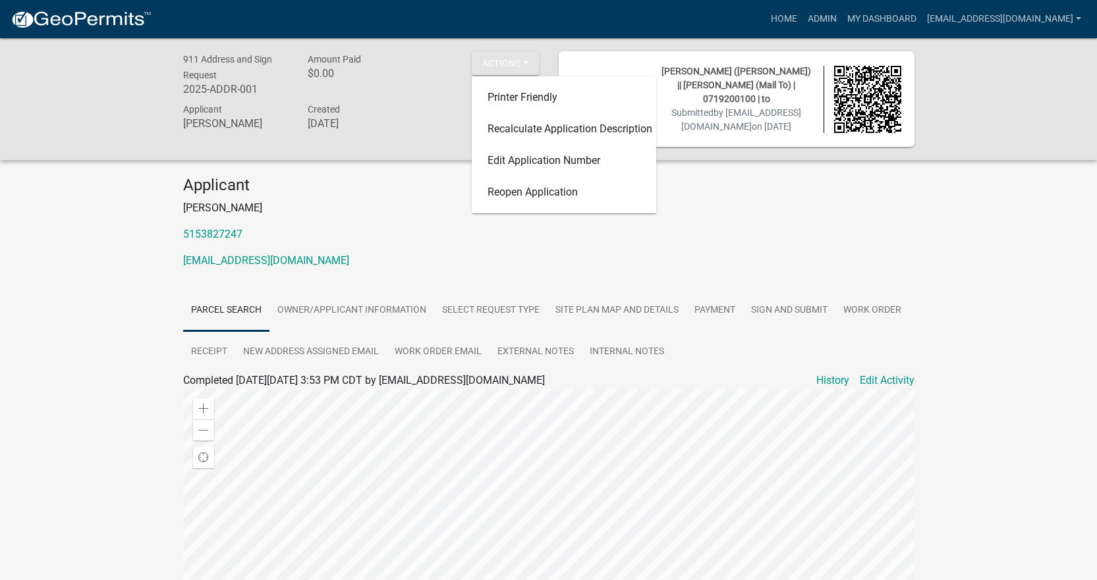
click at [851, 298] on div "Applicant [PERSON_NAME] 5153827247 [EMAIL_ADDRESS][DOMAIN_NAME] Parcel search O…" at bounding box center [548, 492] width 751 height 633
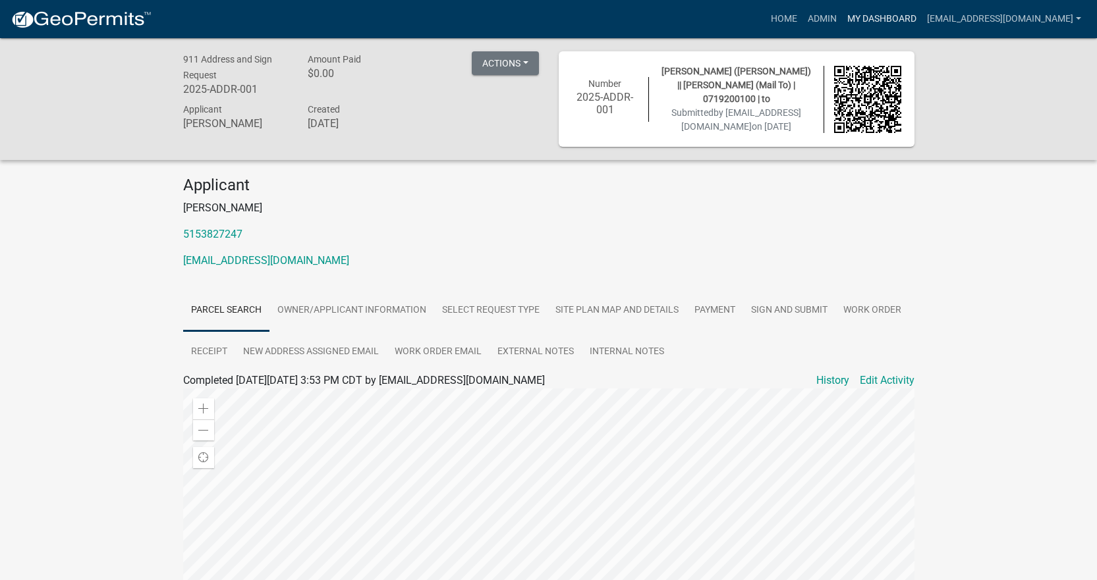
click at [864, 20] on link "My Dashboard" at bounding box center [882, 19] width 80 height 25
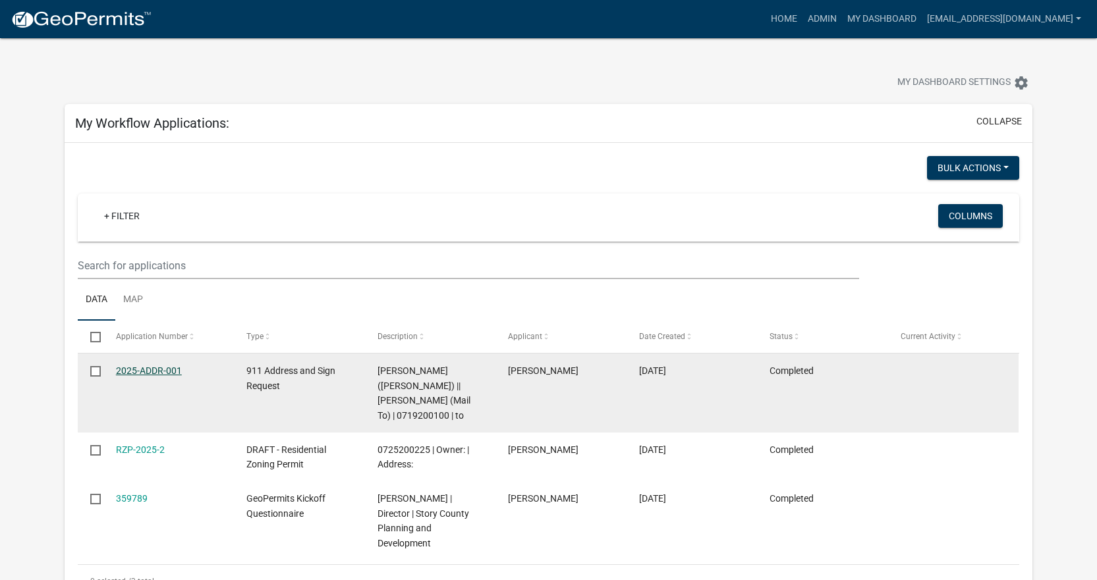
click at [152, 366] on link "2025-ADDR-001" at bounding box center [149, 371] width 66 height 11
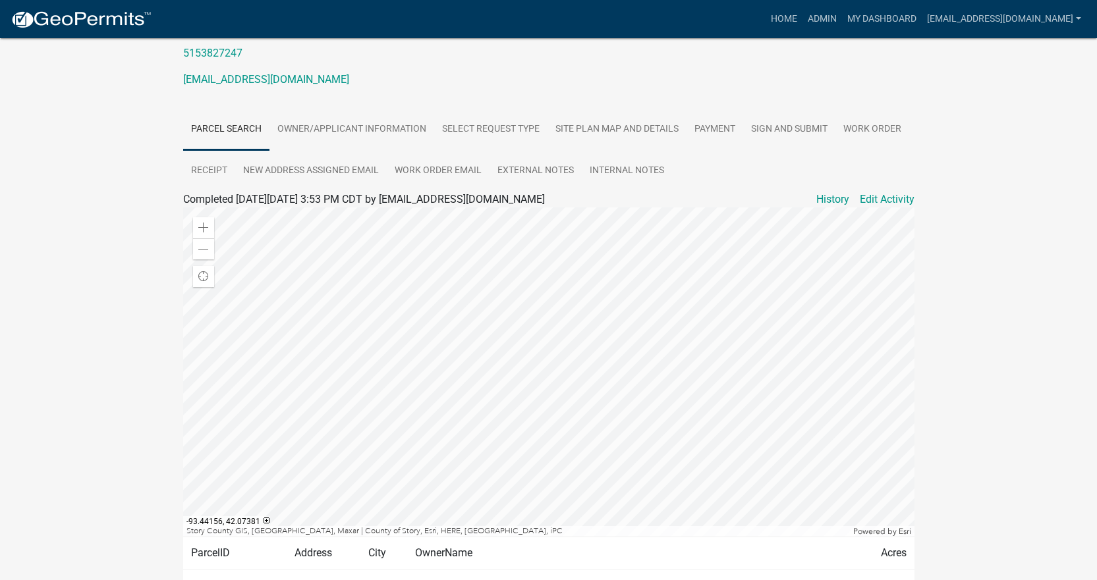
scroll to position [84, 0]
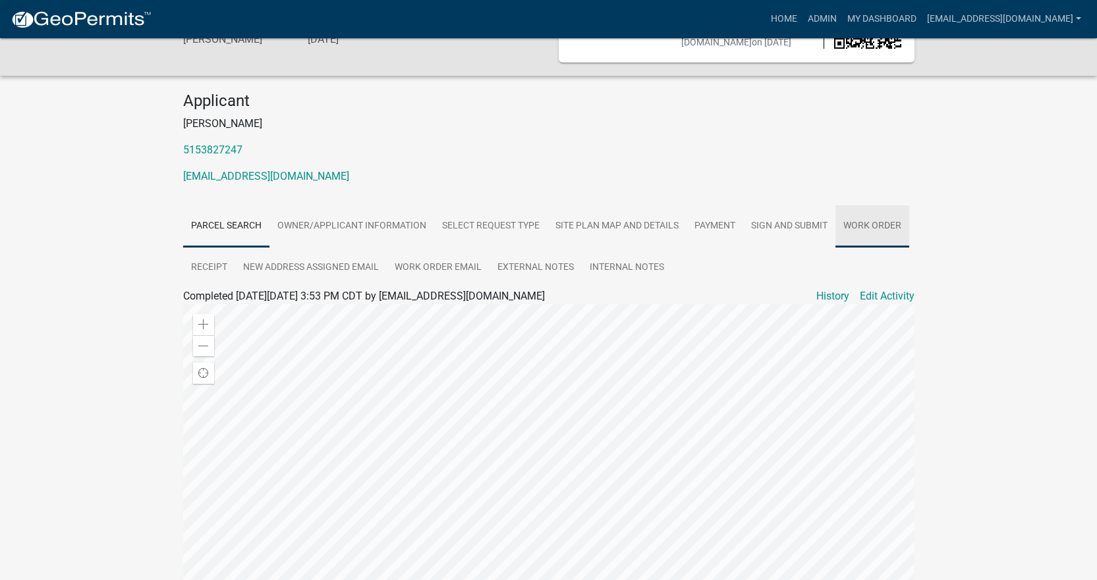
click at [894, 240] on link "Work Order" at bounding box center [872, 227] width 74 height 42
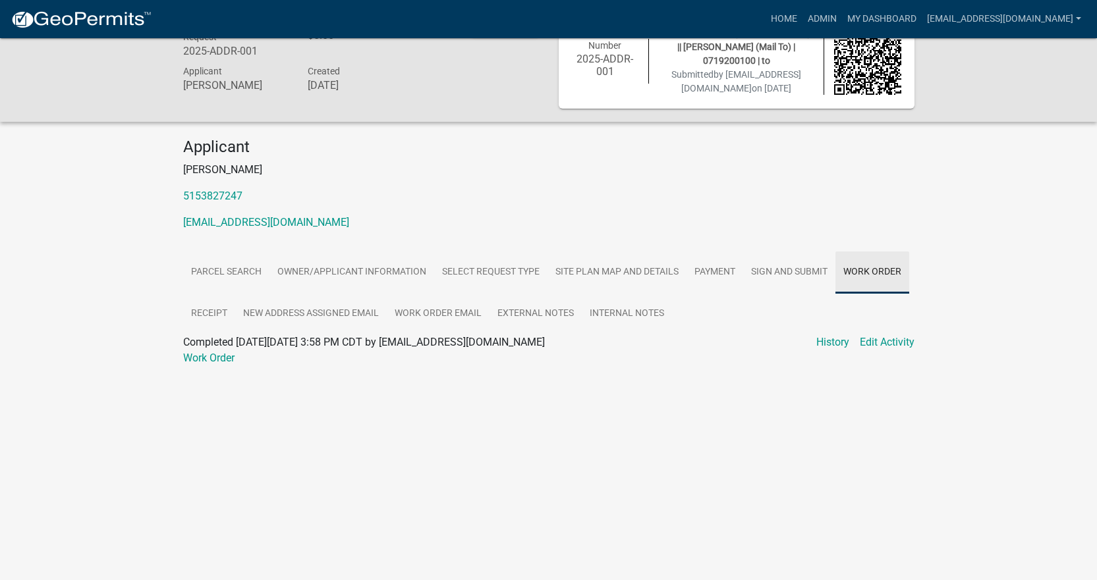
scroll to position [38, 0]
click at [216, 364] on link "Work Order" at bounding box center [208, 358] width 51 height 13
click at [203, 324] on link "Receipt" at bounding box center [209, 314] width 52 height 42
click at [312, 325] on link "New Address Assigned Email" at bounding box center [311, 314] width 152 height 42
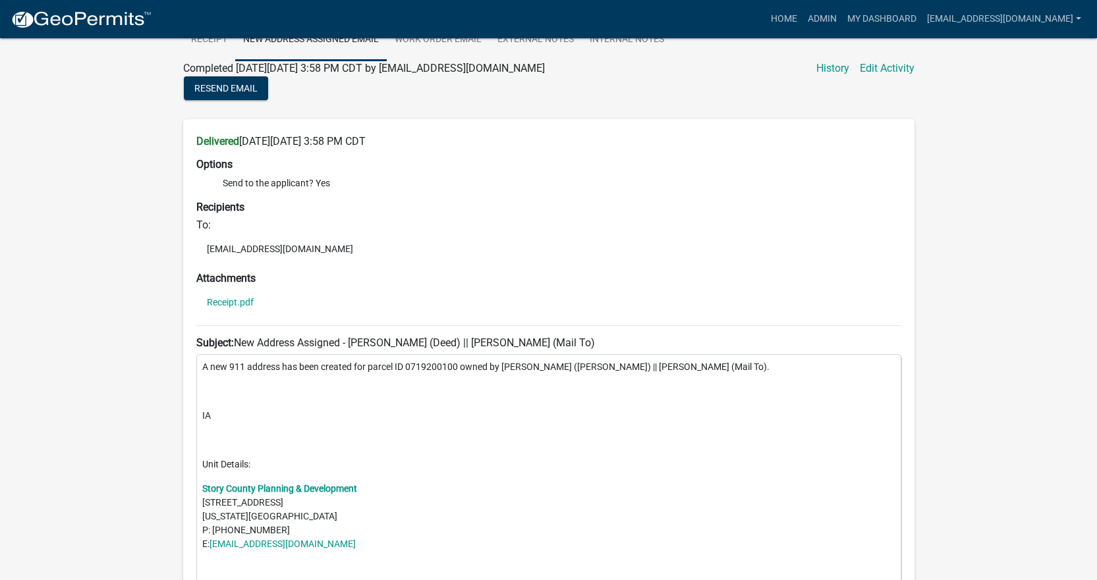
scroll to position [53, 0]
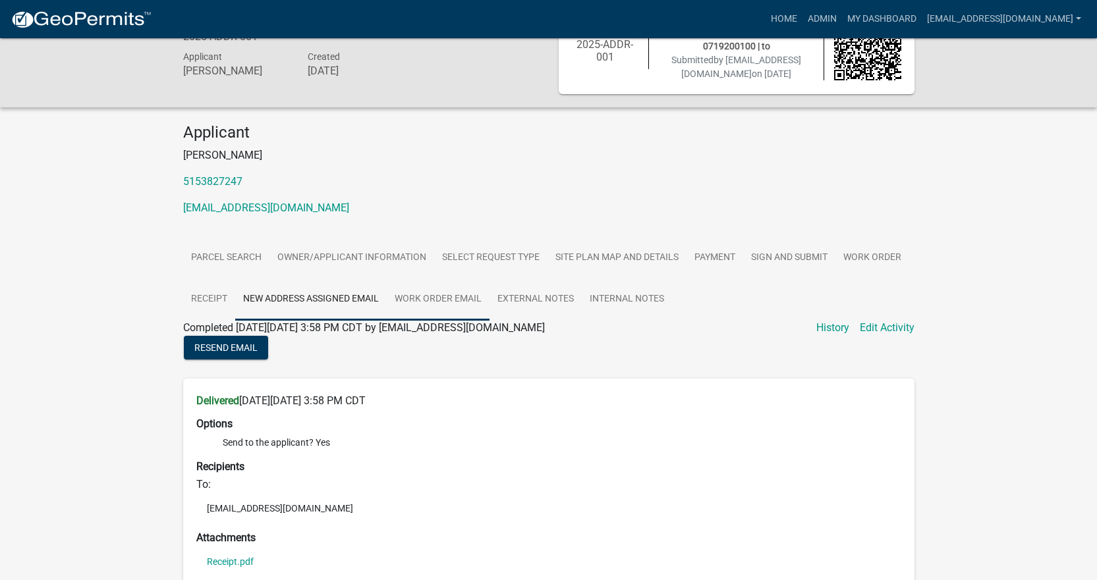
click at [428, 312] on link "Work Order Email" at bounding box center [438, 300] width 103 height 42
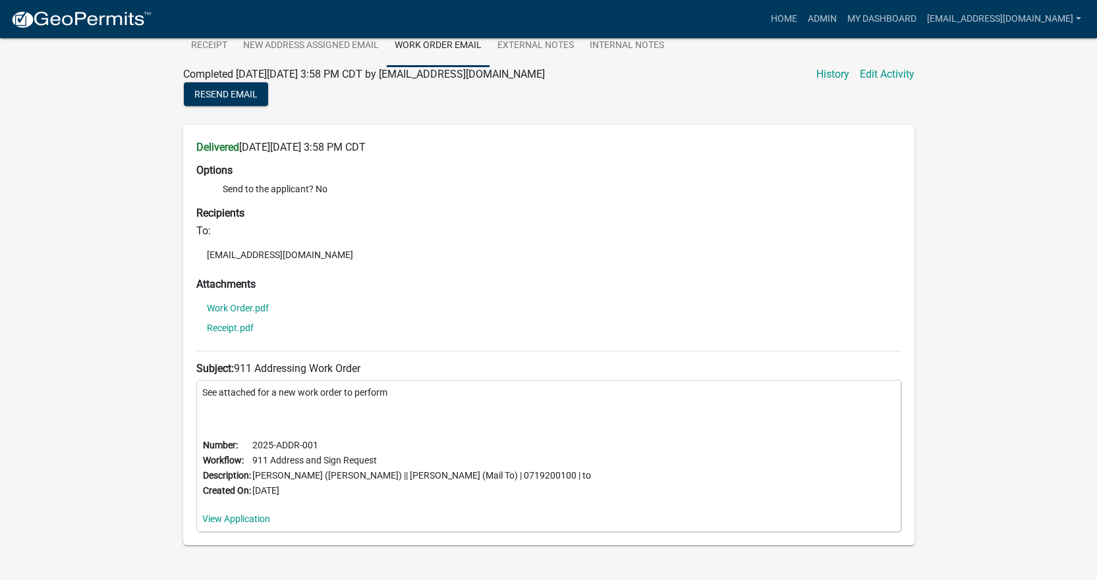
scroll to position [93, 0]
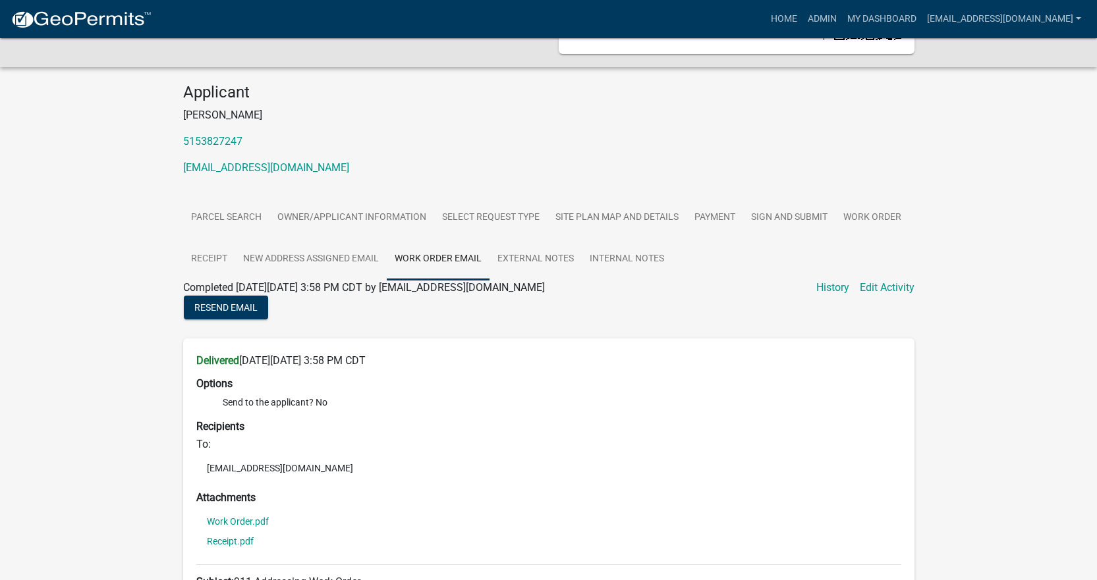
drag, startPoint x: 365, startPoint y: 481, endPoint x: 198, endPoint y: 474, distance: 167.5
click at [198, 474] on li "[EMAIL_ADDRESS][DOMAIN_NAME]" at bounding box center [548, 469] width 705 height 20
copy li "[EMAIL_ADDRESS][DOMAIN_NAME]"
